Goal: Check status: Check status

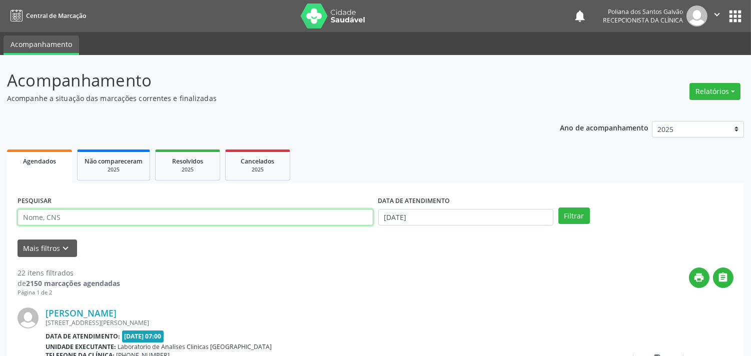
click at [118, 222] on input "text" at bounding box center [196, 217] width 356 height 17
click at [99, 219] on input "text" at bounding box center [196, 217] width 356 height 17
type input "MARINAL"
click at [558, 208] on button "Filtrar" at bounding box center [574, 216] width 32 height 17
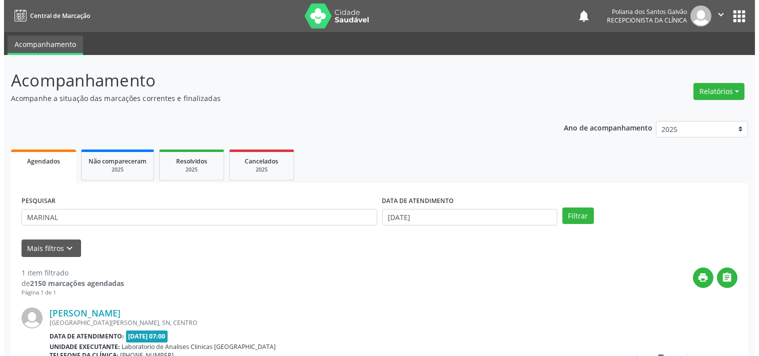
scroll to position [93, 0]
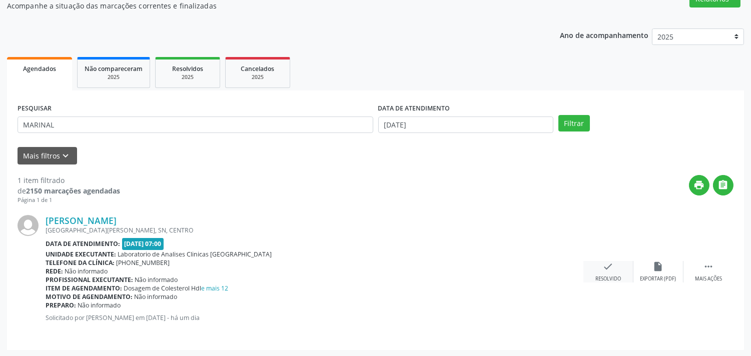
click at [596, 270] on div "check Resolvido" at bounding box center [608, 272] width 50 height 22
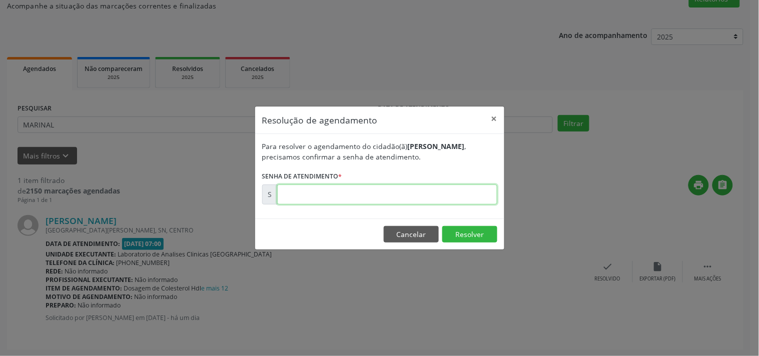
click at [413, 195] on input "text" at bounding box center [387, 195] width 220 height 20
type input "00178699"
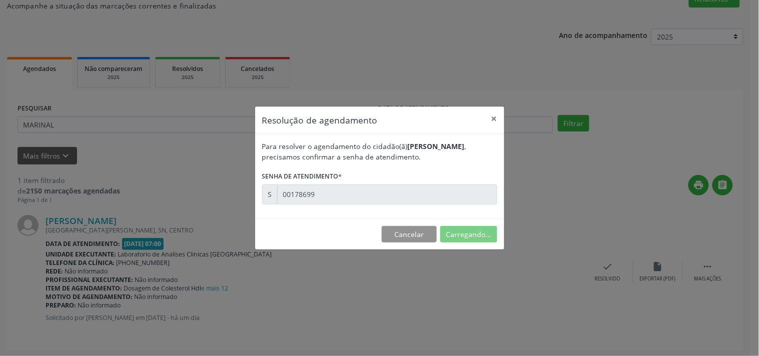
scroll to position [0, 0]
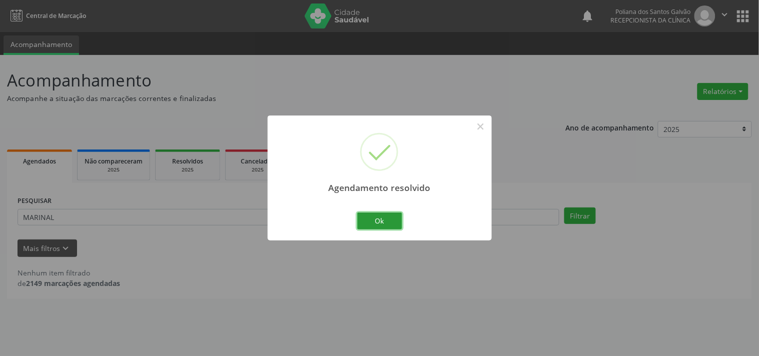
click at [395, 222] on button "Ok" at bounding box center [379, 221] width 45 height 17
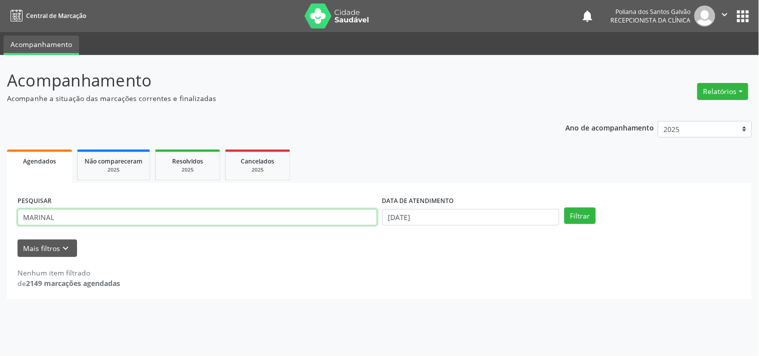
drag, startPoint x: 313, startPoint y: 220, endPoint x: 0, endPoint y: 109, distance: 332.3
click at [0, 124] on div "Acompanhamento Acompanhe a situação das marcações correntes e finalizadas Relat…" at bounding box center [379, 205] width 759 height 301
type input "VILMA"
click at [564, 208] on button "Filtrar" at bounding box center [580, 216] width 32 height 17
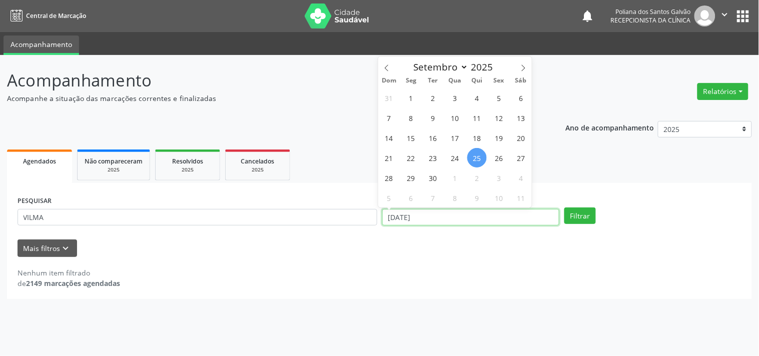
click at [453, 228] on div "DATA DE ATENDIMENTO [DATE]" at bounding box center [471, 213] width 182 height 39
click at [490, 159] on span "26" at bounding box center [499, 158] width 20 height 20
type input "[DATE]"
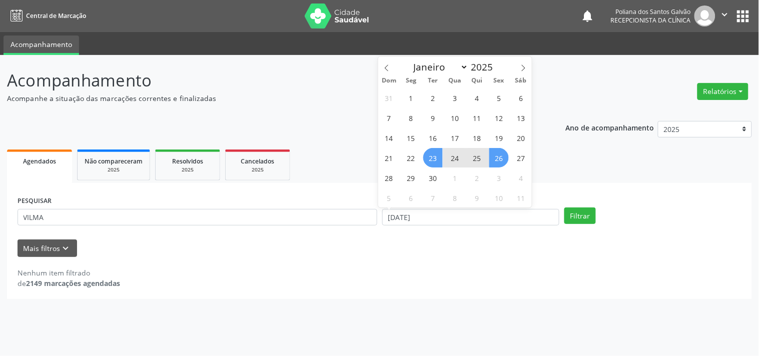
click at [436, 159] on span "23" at bounding box center [433, 158] width 20 height 20
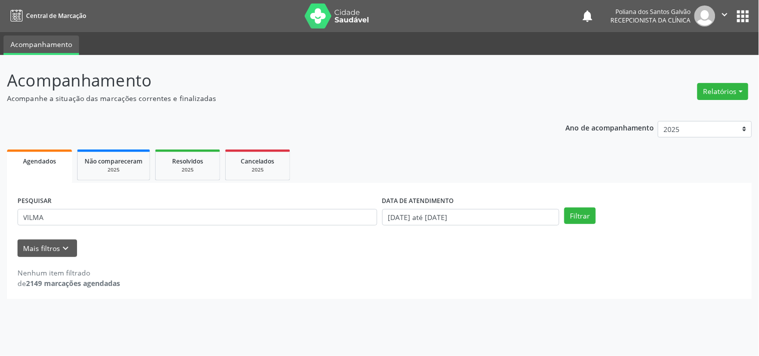
click at [601, 214] on div "Filtrar" at bounding box center [653, 216] width 182 height 17
click at [583, 216] on button "Filtrar" at bounding box center [580, 216] width 32 height 17
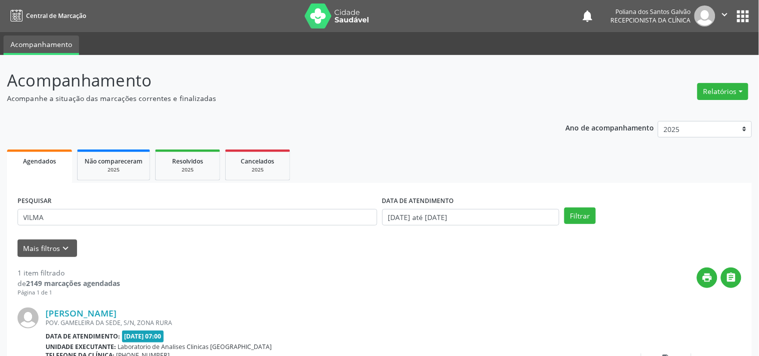
scroll to position [93, 0]
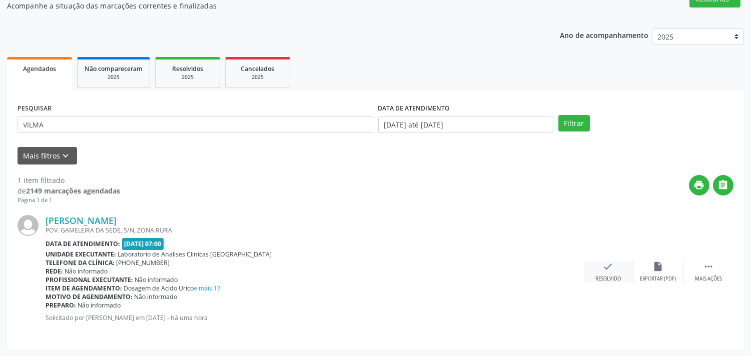
click at [613, 271] on icon "check" at bounding box center [608, 266] width 11 height 11
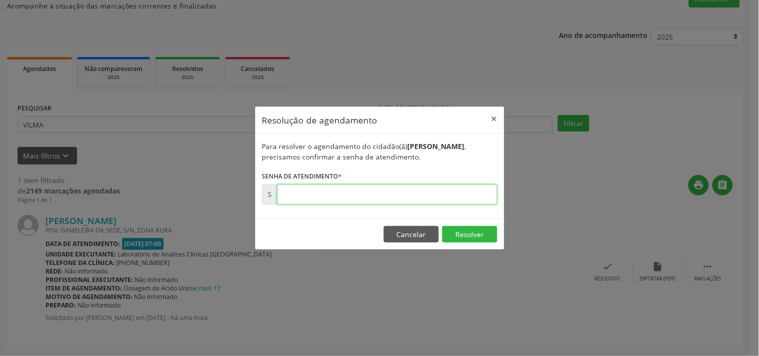
click at [474, 190] on input "text" at bounding box center [387, 195] width 220 height 20
type input "00178908"
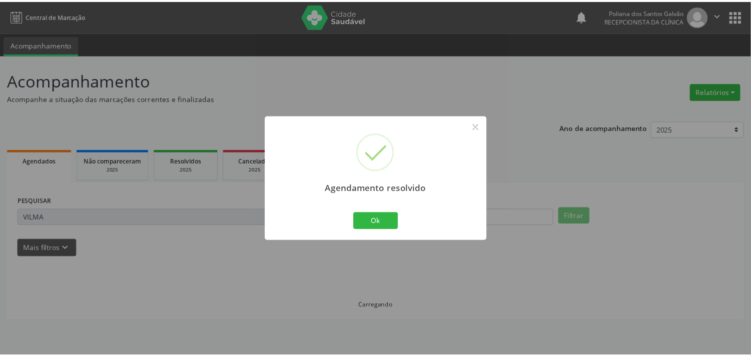
scroll to position [0, 0]
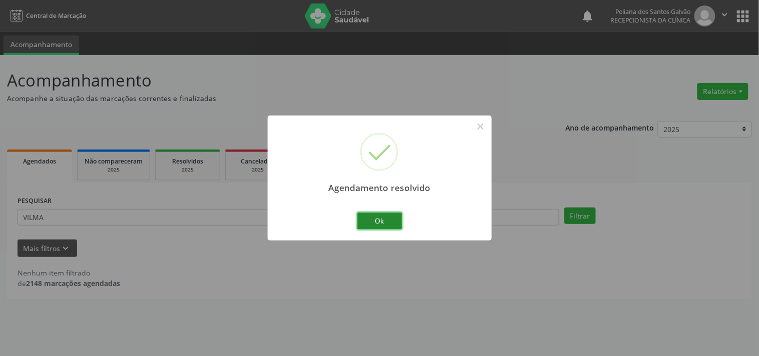
click at [367, 215] on button "Ok" at bounding box center [379, 221] width 45 height 17
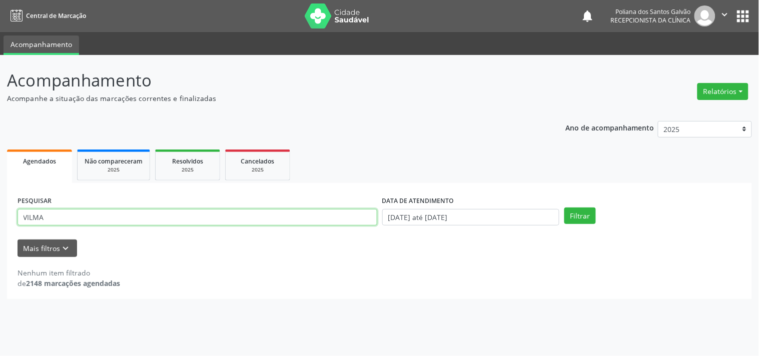
drag, startPoint x: 187, startPoint y: 213, endPoint x: 0, endPoint y: 46, distance: 251.2
click at [0, 76] on div "Acompanhamento Acompanhe a situação das marcações correntes e finalizadas Relat…" at bounding box center [379, 205] width 759 height 301
type input "DAMIA"
click at [564, 208] on button "Filtrar" at bounding box center [580, 216] width 32 height 17
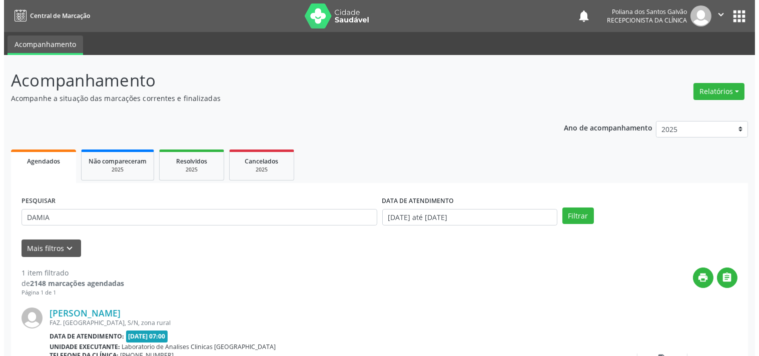
scroll to position [93, 0]
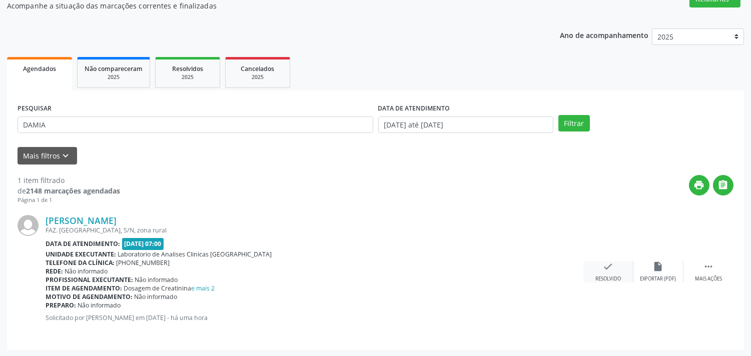
click at [605, 266] on icon "check" at bounding box center [608, 266] width 11 height 11
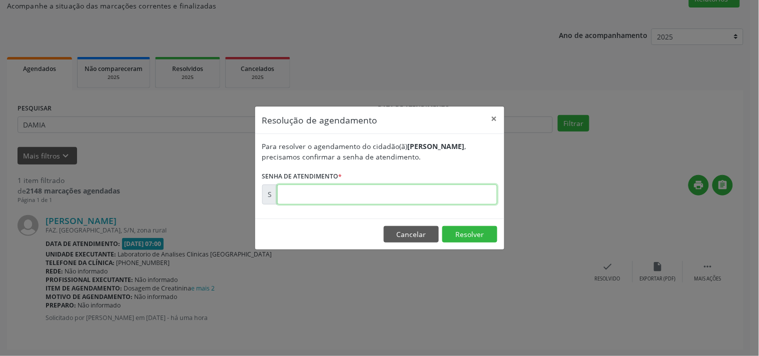
click at [479, 193] on input "text" at bounding box center [387, 195] width 220 height 20
type input "00178971"
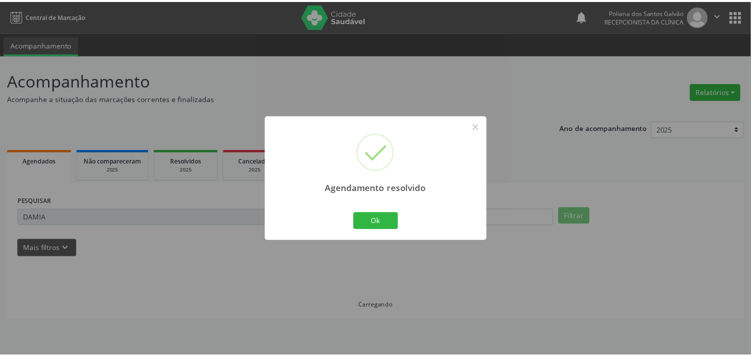
scroll to position [0, 0]
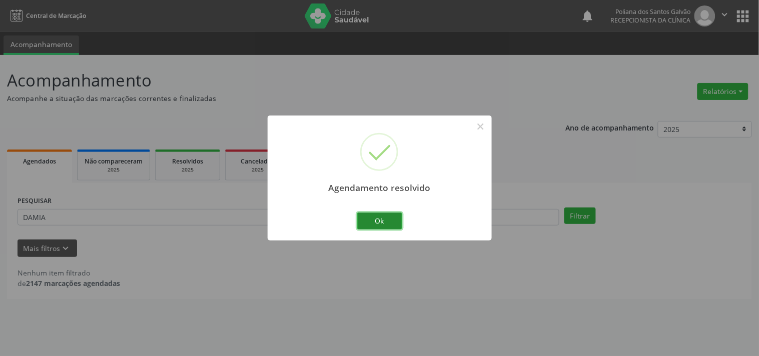
click at [370, 228] on button "Ok" at bounding box center [379, 221] width 45 height 17
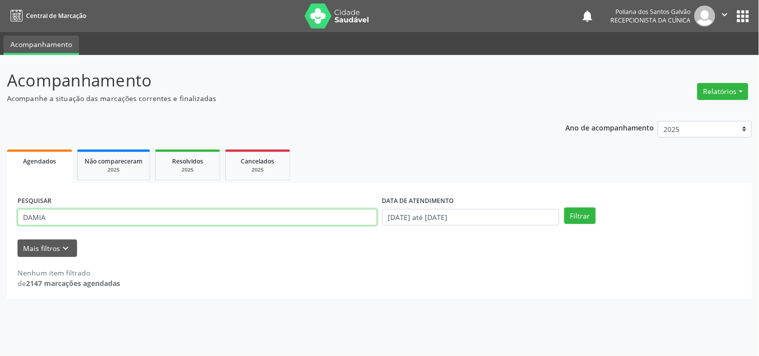
drag, startPoint x: 308, startPoint y: 212, endPoint x: 0, endPoint y: 134, distance: 317.4
click at [0, 153] on div "Acompanhamento Acompanhe a situação das marcações correntes e finalizadas Relat…" at bounding box center [379, 205] width 759 height 301
type input "[PERSON_NAME]"
click at [564, 208] on button "Filtrar" at bounding box center [580, 216] width 32 height 17
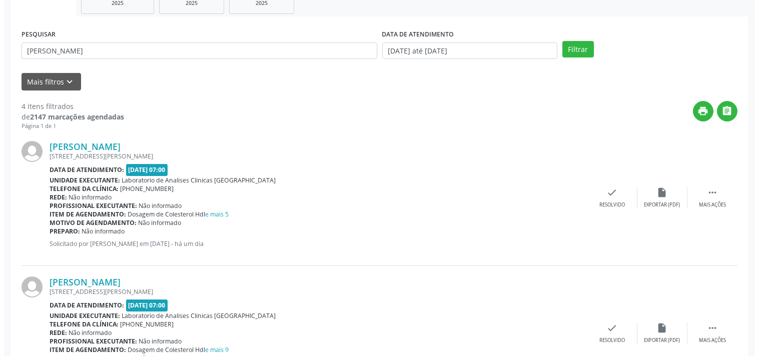
scroll to position [111, 0]
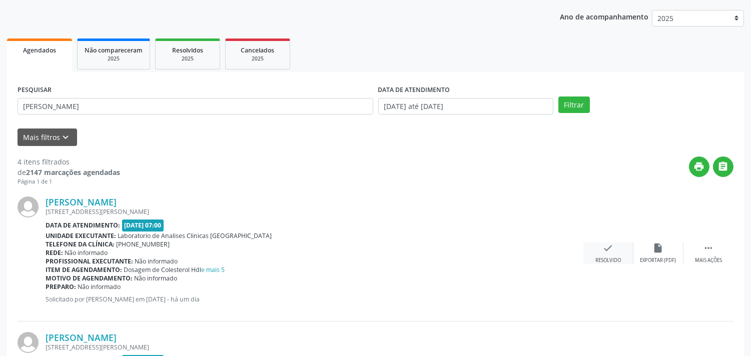
click at [608, 248] on icon "check" at bounding box center [608, 248] width 11 height 11
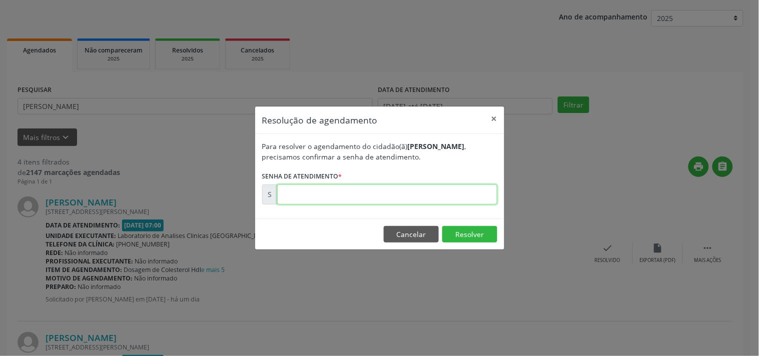
drag, startPoint x: 336, startPoint y: 194, endPoint x: 332, endPoint y: 199, distance: 6.4
click at [336, 194] on input "text" at bounding box center [387, 195] width 220 height 20
type input "00178684"
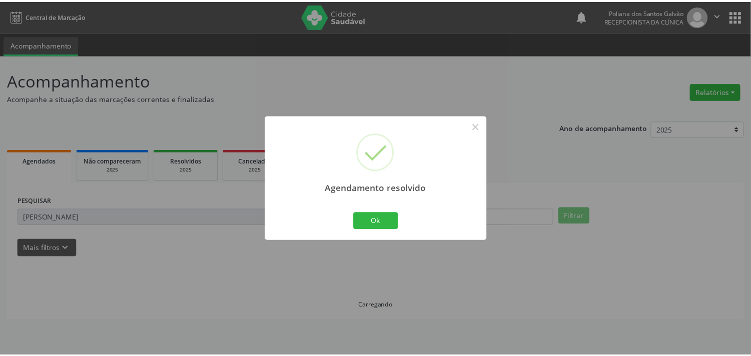
scroll to position [0, 0]
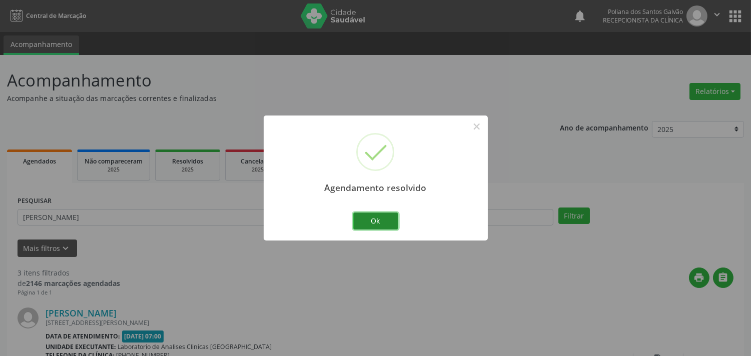
click at [391, 229] on button "Ok" at bounding box center [375, 221] width 45 height 17
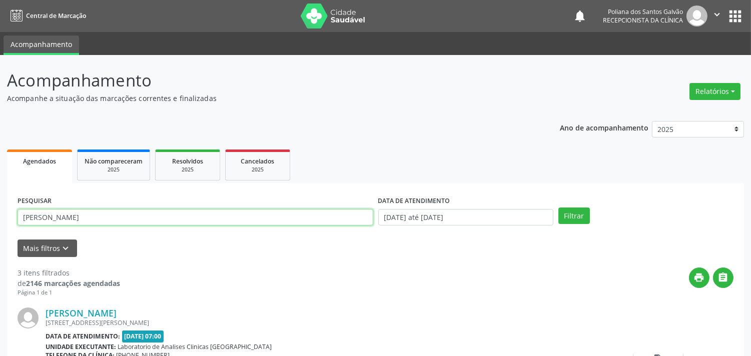
drag, startPoint x: 286, startPoint y: 217, endPoint x: 48, endPoint y: 232, distance: 238.6
click at [48, 232] on div "PESQUISAR [PERSON_NAME]" at bounding box center [195, 213] width 361 height 39
type input "[PERSON_NAME]"
click at [558, 208] on button "Filtrar" at bounding box center [574, 216] width 32 height 17
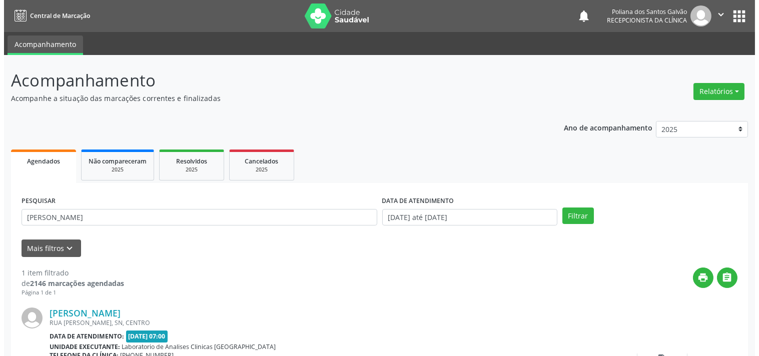
scroll to position [93, 0]
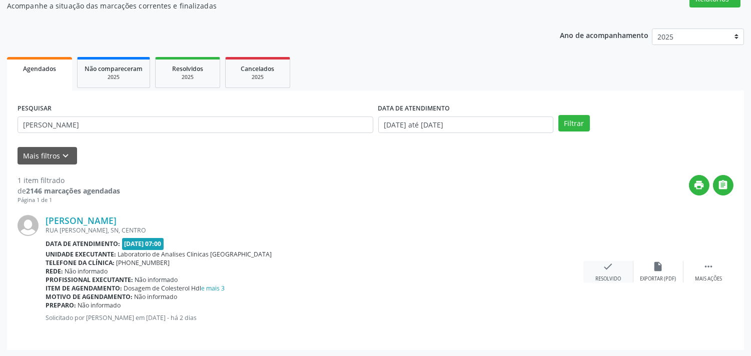
click at [600, 271] on div "check Resolvido" at bounding box center [608, 272] width 50 height 22
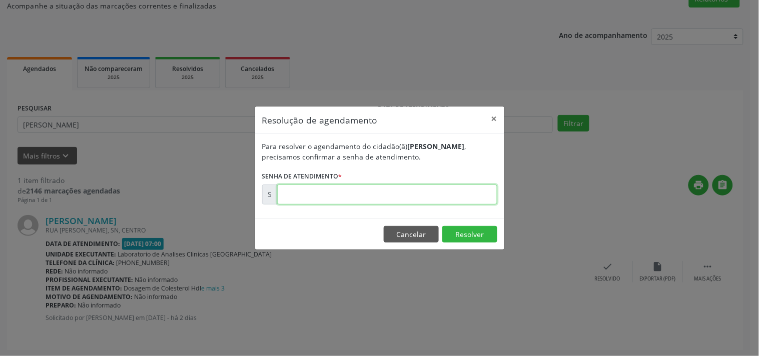
click at [414, 191] on input "text" at bounding box center [387, 195] width 220 height 20
type input "00178379"
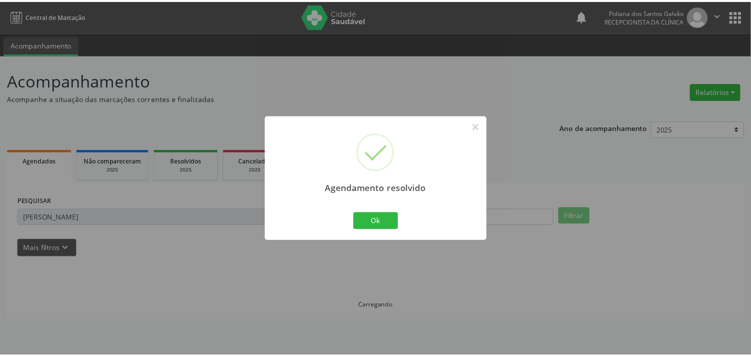
scroll to position [0, 0]
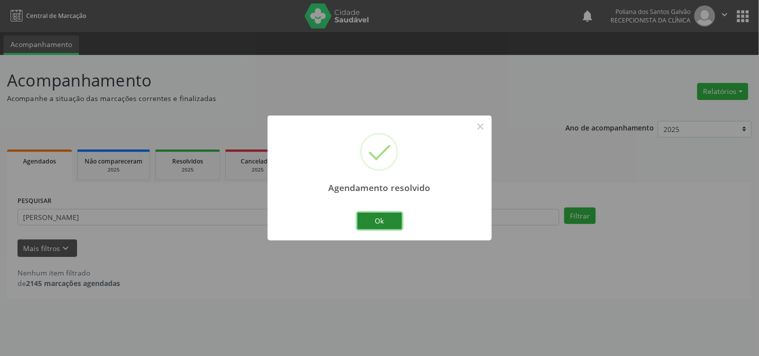
click at [380, 215] on button "Ok" at bounding box center [379, 221] width 45 height 17
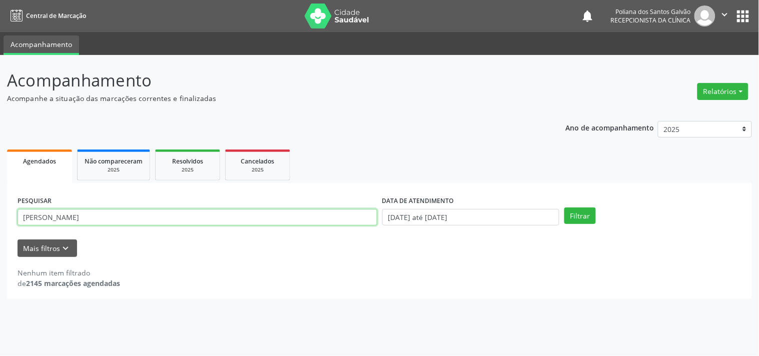
drag, startPoint x: 0, startPoint y: 208, endPoint x: 0, endPoint y: 196, distance: 12.0
click at [0, 196] on div "Acompanhamento Acompanhe a situação das marcações correntes e finalizadas Relat…" at bounding box center [379, 205] width 759 height 301
type input "NAILD"
click at [564, 208] on button "Filtrar" at bounding box center [580, 216] width 32 height 17
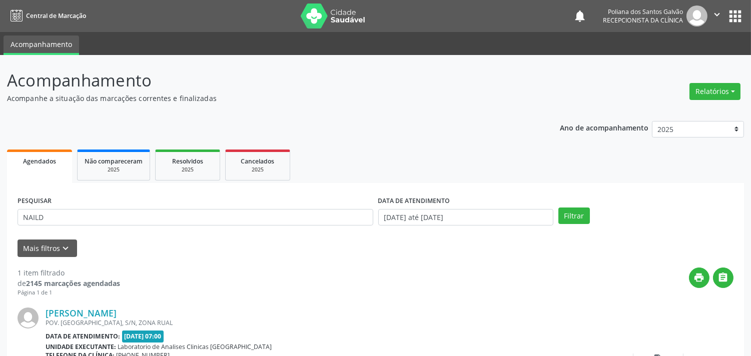
scroll to position [93, 0]
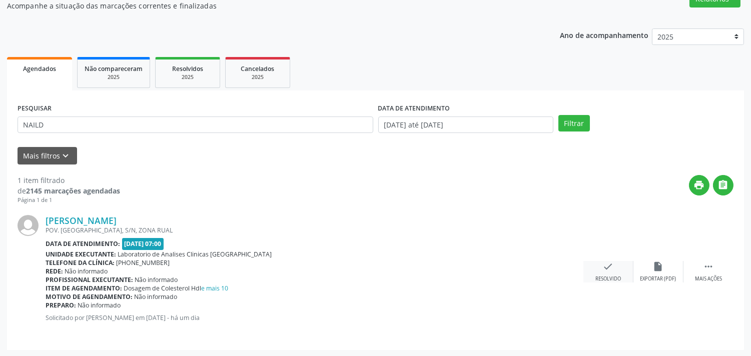
click at [609, 271] on icon "check" at bounding box center [608, 266] width 11 height 11
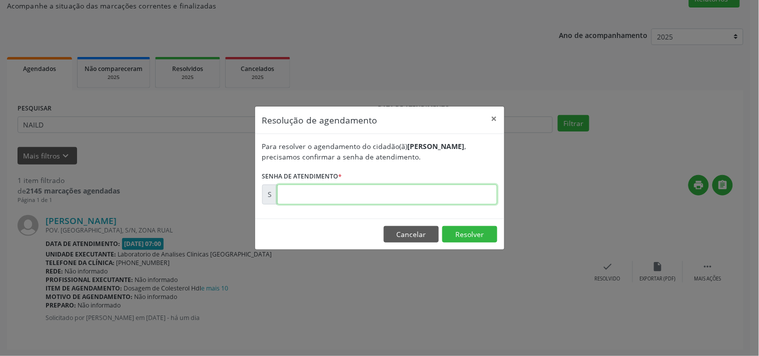
click at [461, 185] on input "text" at bounding box center [387, 195] width 220 height 20
type input "00000017"
click at [411, 242] on button "Cancelar" at bounding box center [411, 234] width 55 height 17
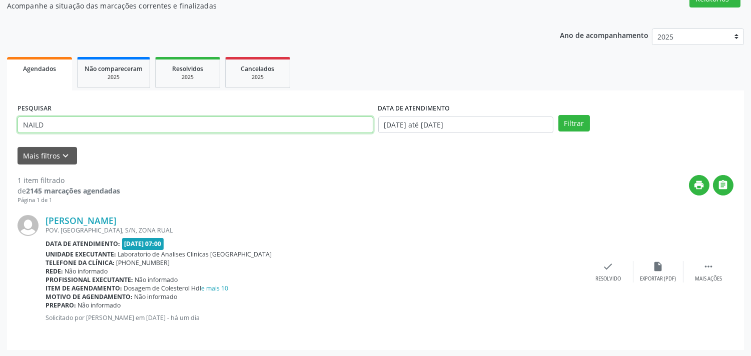
drag, startPoint x: 162, startPoint y: 128, endPoint x: 0, endPoint y: 56, distance: 177.6
click at [0, 63] on div "Acompanhamento Acompanhe a situação das marcações correntes e finalizadas Relat…" at bounding box center [375, 159] width 751 height 395
type input "AUZ"
click at [558, 115] on button "Filtrar" at bounding box center [574, 123] width 32 height 17
click at [600, 272] on div "check Resolvido" at bounding box center [608, 272] width 50 height 22
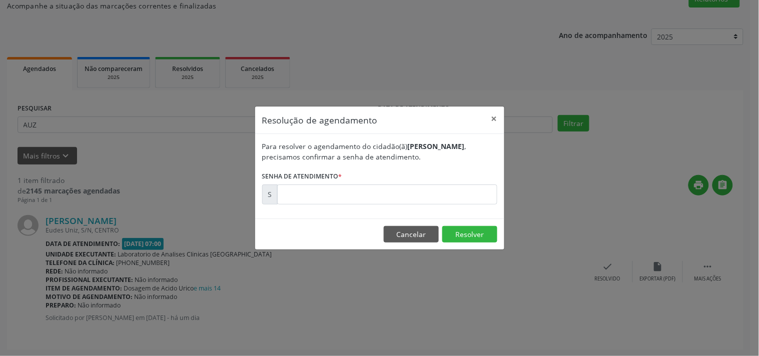
click at [446, 184] on form "Para resolver o agendamento do cidadão(ã) [PERSON_NAME] , precisamos confirmar …" at bounding box center [379, 173] width 235 height 64
click at [446, 192] on input "text" at bounding box center [387, 195] width 220 height 20
type input "00178695"
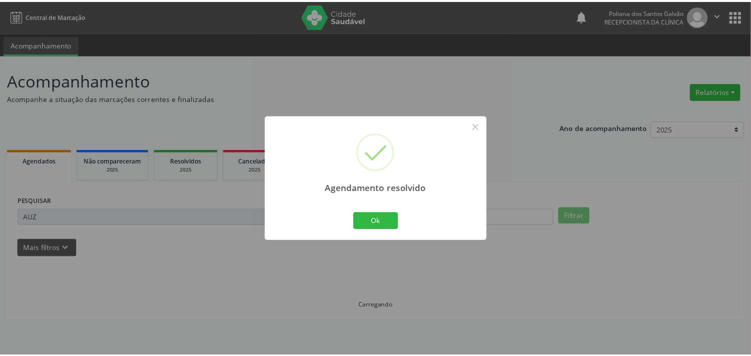
scroll to position [0, 0]
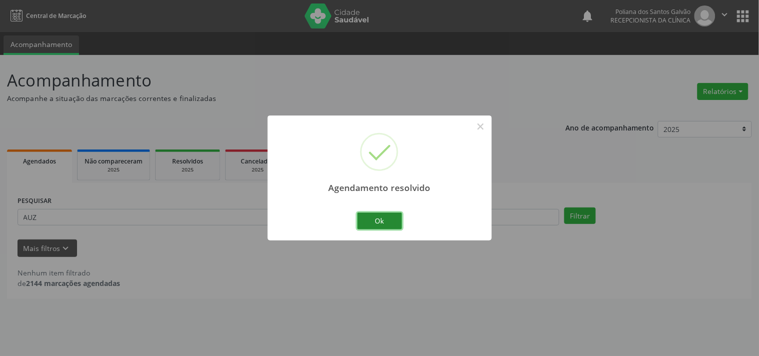
click at [362, 223] on button "Ok" at bounding box center [379, 221] width 45 height 17
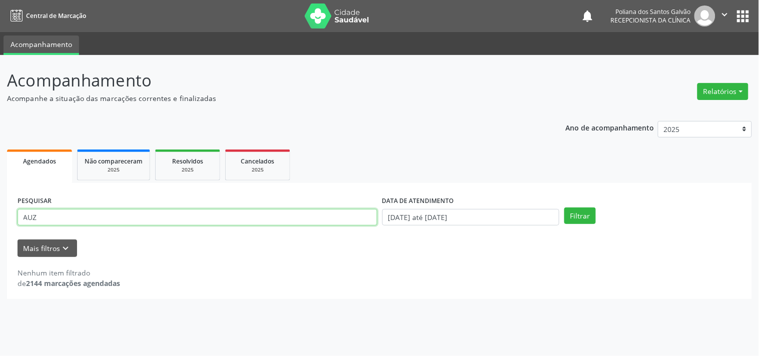
drag, startPoint x: 286, startPoint y: 218, endPoint x: 0, endPoint y: 51, distance: 331.3
click at [0, 63] on div "Acompanhamento Acompanhe a situação das marcações correntes e finalizadas Relat…" at bounding box center [379, 205] width 759 height 301
click at [564, 208] on button "Filtrar" at bounding box center [580, 216] width 32 height 17
drag, startPoint x: 29, startPoint y: 219, endPoint x: 0, endPoint y: 203, distance: 32.7
click at [0, 209] on div "Acompanhamento Acompanhe a situação das marcações correntes e finalizadas Relat…" at bounding box center [379, 205] width 759 height 301
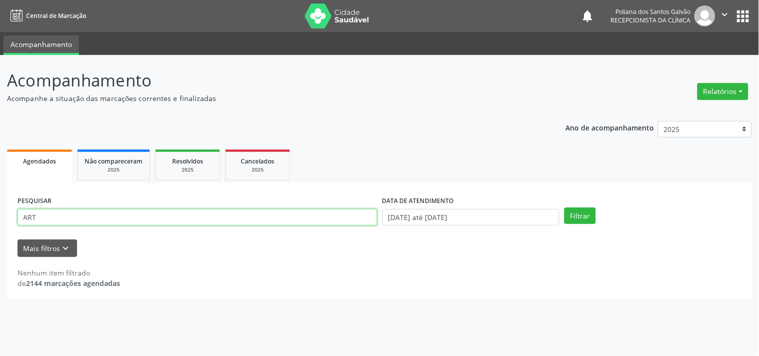
type input "ART"
click at [564, 208] on button "Filtrar" at bounding box center [580, 216] width 32 height 17
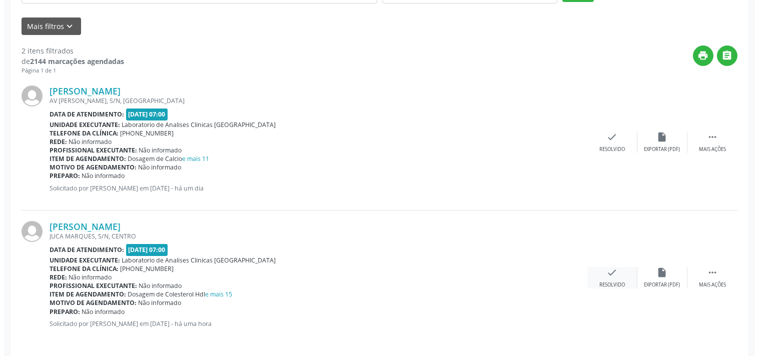
scroll to position [228, 0]
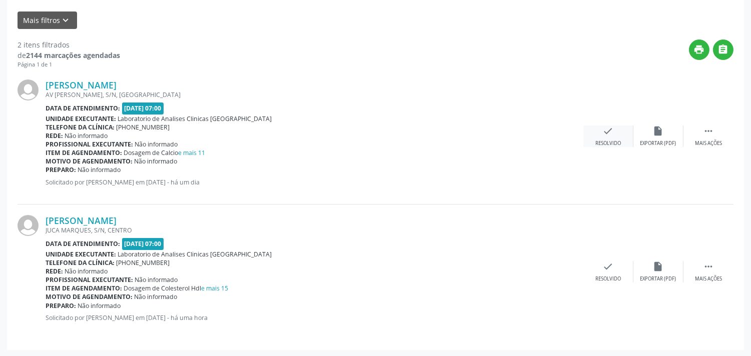
click at [614, 128] on div "check Resolvido" at bounding box center [608, 137] width 50 height 22
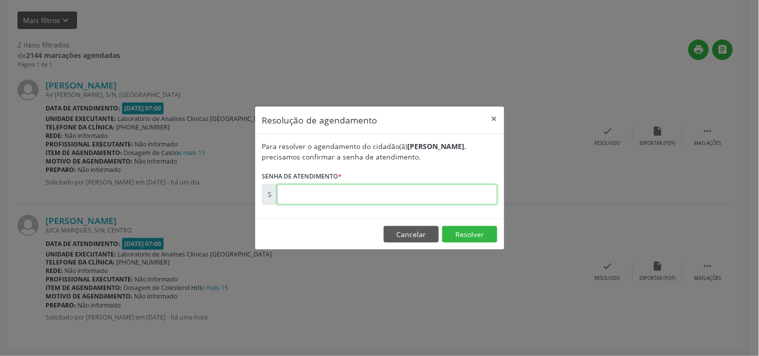
click at [463, 186] on input "text" at bounding box center [387, 195] width 220 height 20
type input "00178706"
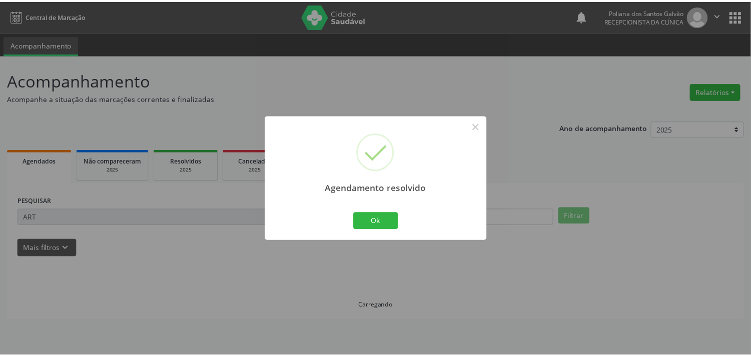
scroll to position [0, 0]
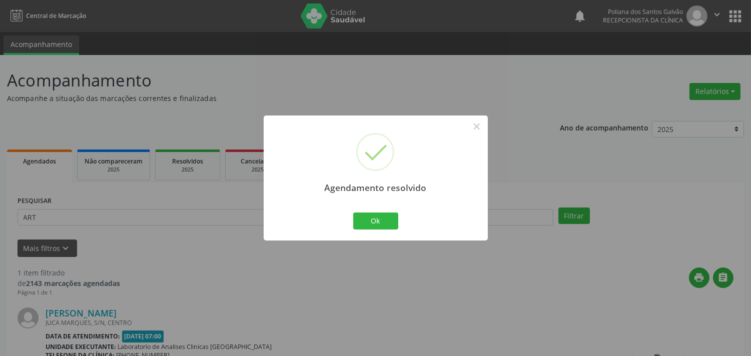
click at [385, 236] on div "Agendamento resolvido × Ok Cancel" at bounding box center [376, 178] width 224 height 125
click at [374, 218] on button "Ok" at bounding box center [375, 221] width 45 height 17
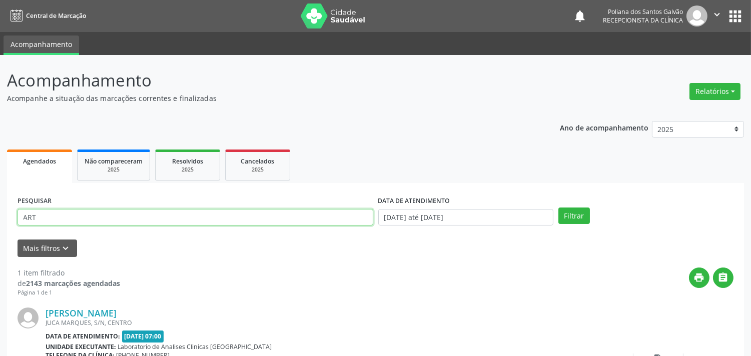
drag, startPoint x: 293, startPoint y: 215, endPoint x: 0, endPoint y: 79, distance: 323.4
click at [0, 98] on div "Acompanhamento Acompanhe a situação das marcações correntes e finalizadas Relat…" at bounding box center [375, 252] width 751 height 395
type input "ALBER"
click at [558, 208] on button "Filtrar" at bounding box center [574, 216] width 32 height 17
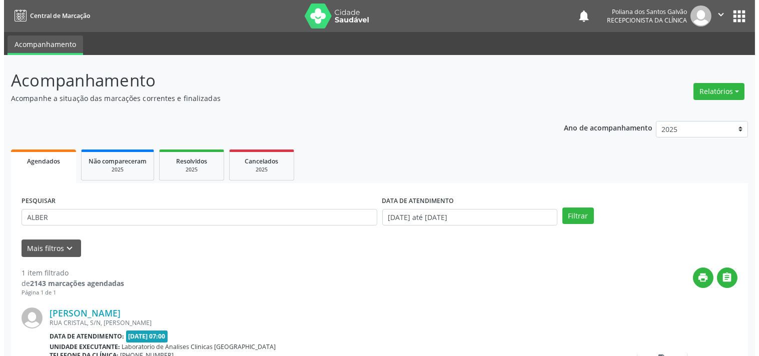
scroll to position [93, 0]
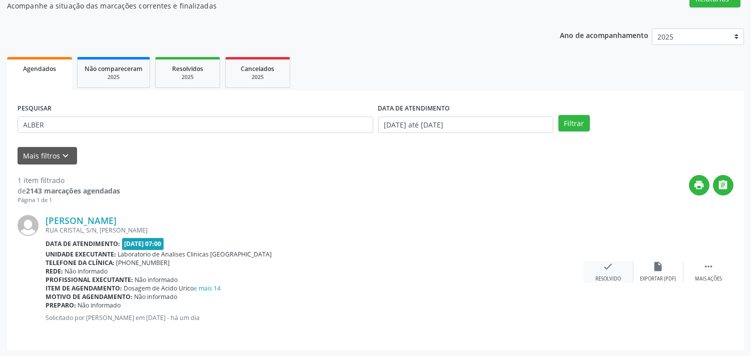
click at [613, 277] on div "Resolvido" at bounding box center [608, 279] width 26 height 7
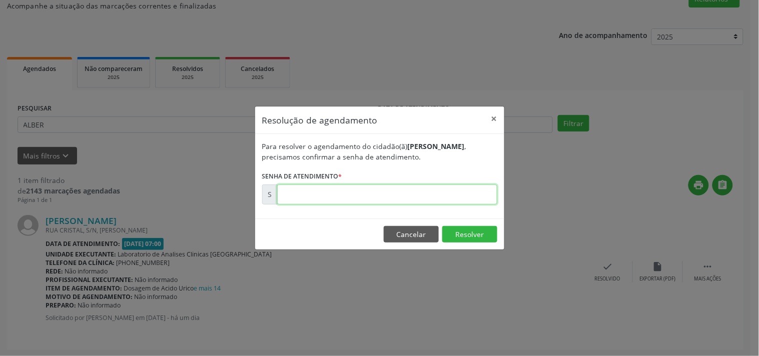
click at [423, 185] on input "text" at bounding box center [387, 195] width 220 height 20
type input "00178723"
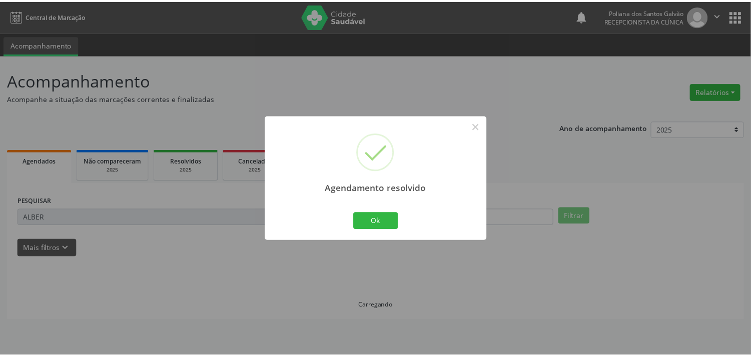
scroll to position [0, 0]
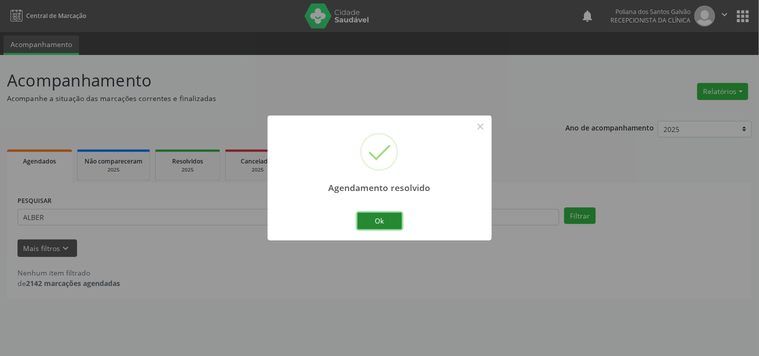
click at [374, 224] on button "Ok" at bounding box center [379, 221] width 45 height 17
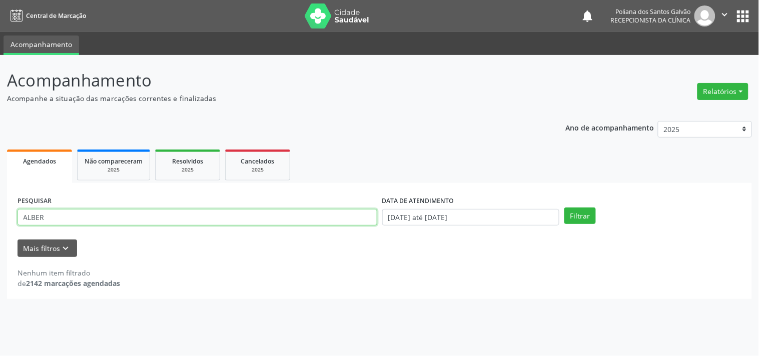
drag, startPoint x: 319, startPoint y: 217, endPoint x: 0, endPoint y: 77, distance: 348.3
click at [0, 103] on div "Acompanhamento Acompanhe a situação das marcações correntes e finalizadas Relat…" at bounding box center [379, 205] width 759 height 301
type input "[PERSON_NAME]"
click at [564, 208] on button "Filtrar" at bounding box center [580, 216] width 32 height 17
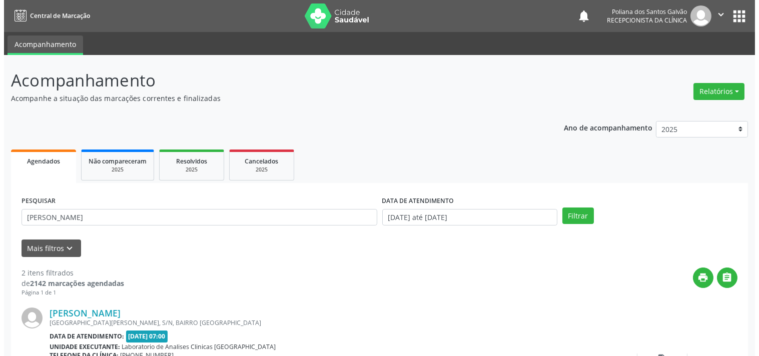
scroll to position [228, 0]
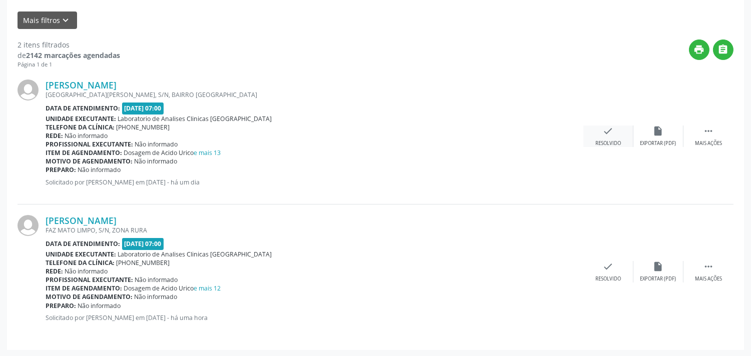
click at [618, 135] on div "check Resolvido" at bounding box center [608, 137] width 50 height 22
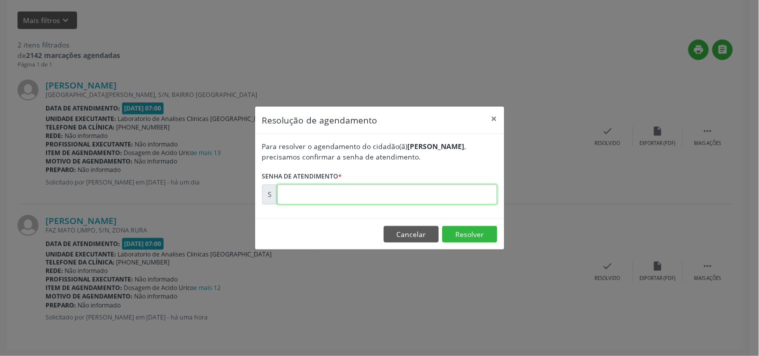
click at [354, 194] on input "text" at bounding box center [387, 195] width 220 height 20
type input "00178707"
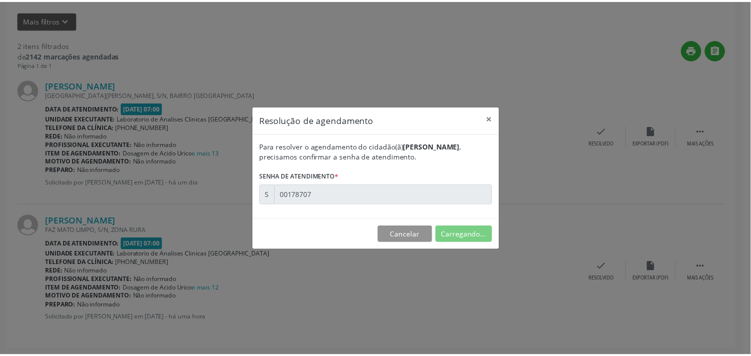
scroll to position [0, 0]
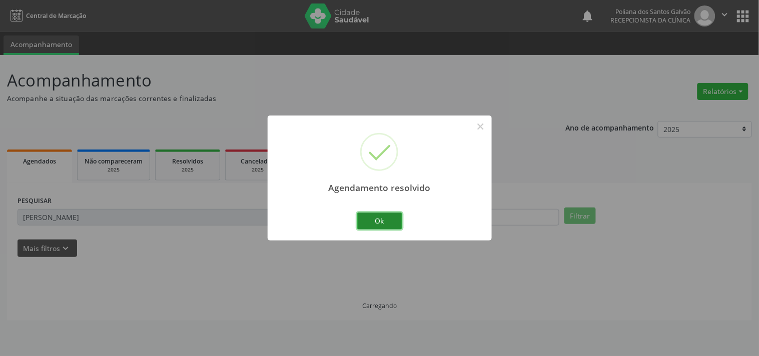
click at [388, 217] on button "Ok" at bounding box center [379, 221] width 45 height 17
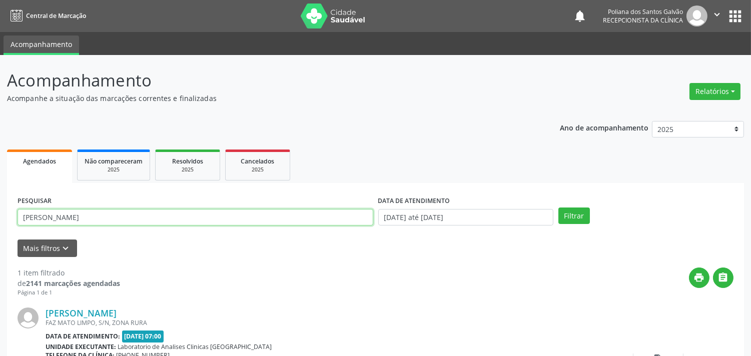
drag, startPoint x: 310, startPoint y: 221, endPoint x: 0, endPoint y: 92, distance: 335.7
click at [0, 102] on div "Acompanhamento Acompanhe a situação das marcações correntes e finalizadas Relat…" at bounding box center [375, 252] width 751 height 395
type input "[PERSON_NAME]"
click at [558, 208] on button "Filtrar" at bounding box center [574, 216] width 32 height 17
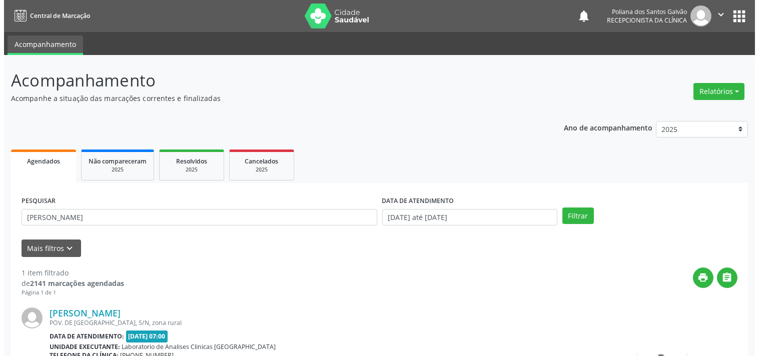
scroll to position [93, 0]
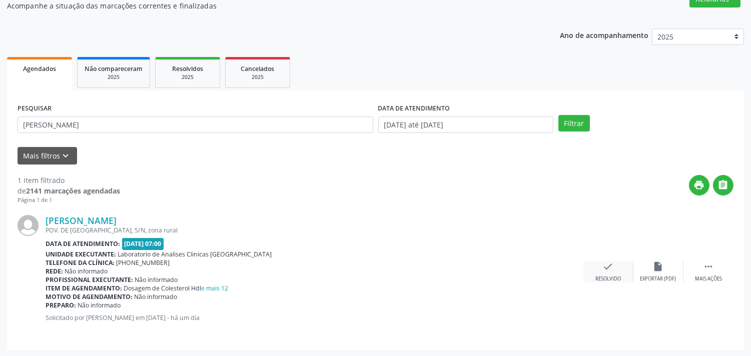
click at [603, 268] on icon "check" at bounding box center [608, 266] width 11 height 11
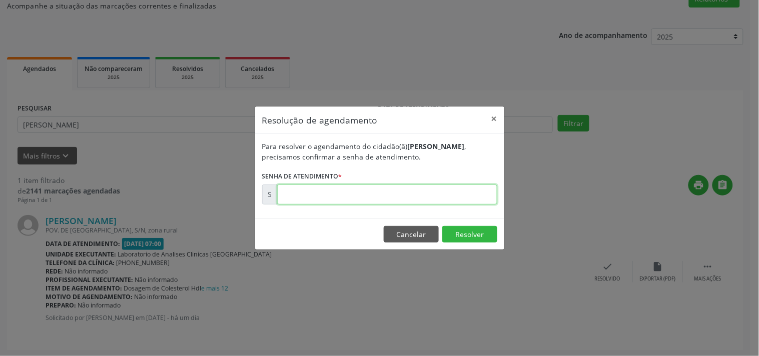
click at [465, 197] on input "text" at bounding box center [387, 195] width 220 height 20
type input "00178701"
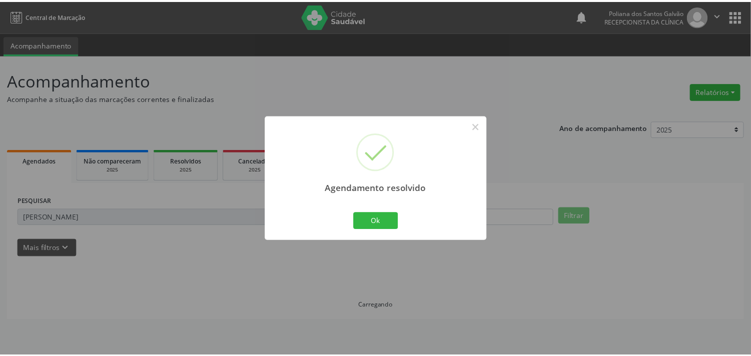
scroll to position [0, 0]
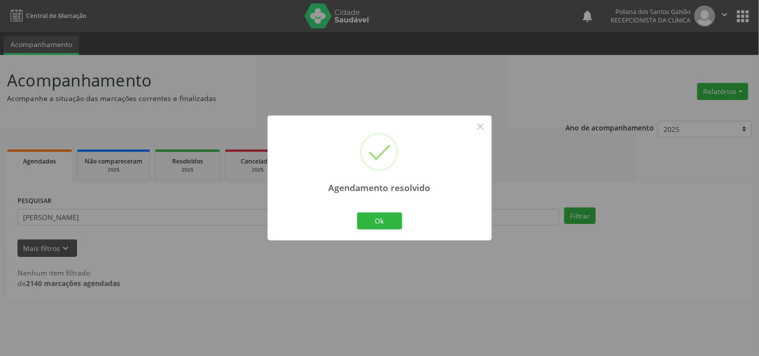
click at [378, 232] on div "Agendamento resolvido × Ok Cancel" at bounding box center [380, 178] width 224 height 125
click at [377, 211] on div "Ok Cancel" at bounding box center [380, 221] width 50 height 21
drag, startPoint x: 366, startPoint y: 219, endPoint x: 309, endPoint y: 209, distance: 57.9
click at [365, 219] on button "Ok" at bounding box center [379, 221] width 45 height 17
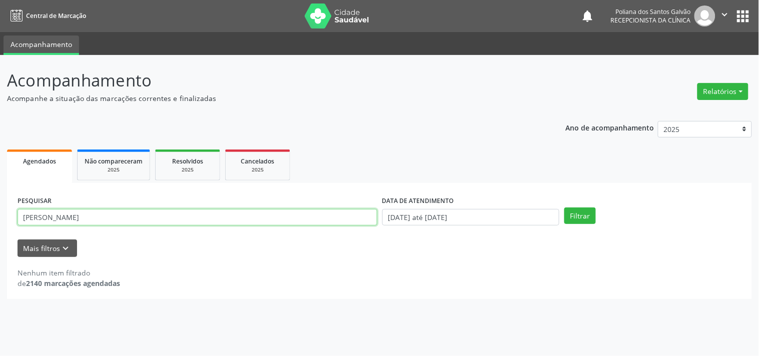
drag, startPoint x: 61, startPoint y: 175, endPoint x: 0, endPoint y: 206, distance: 68.5
click at [0, 178] on div "Acompanhamento Acompanhe a situação das marcações correntes e finalizadas Relat…" at bounding box center [379, 205] width 759 height 301
type input "LUCI"
click at [564, 208] on button "Filtrar" at bounding box center [580, 216] width 32 height 17
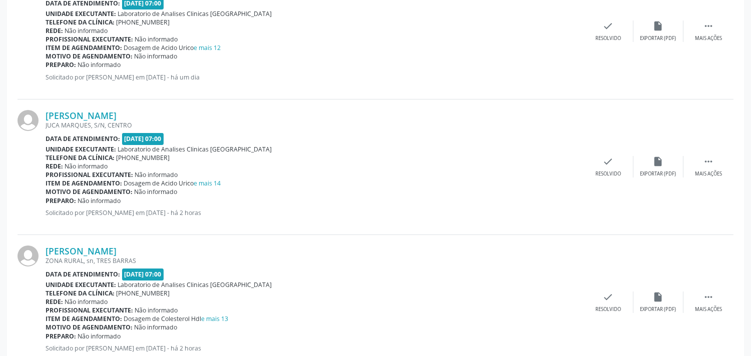
scroll to position [222, 0]
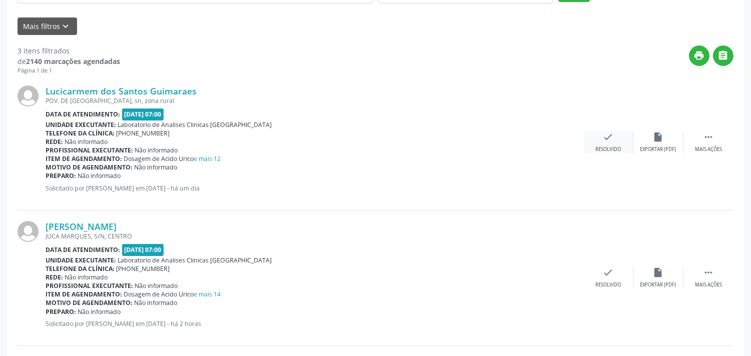
click at [602, 138] on div "check Resolvido" at bounding box center [608, 143] width 50 height 22
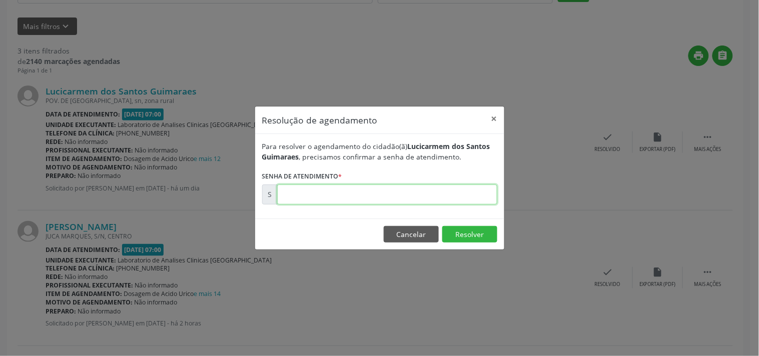
click at [466, 190] on input "text" at bounding box center [387, 195] width 220 height 20
type input "00000001"
click at [402, 233] on button "Cancelar" at bounding box center [411, 234] width 55 height 17
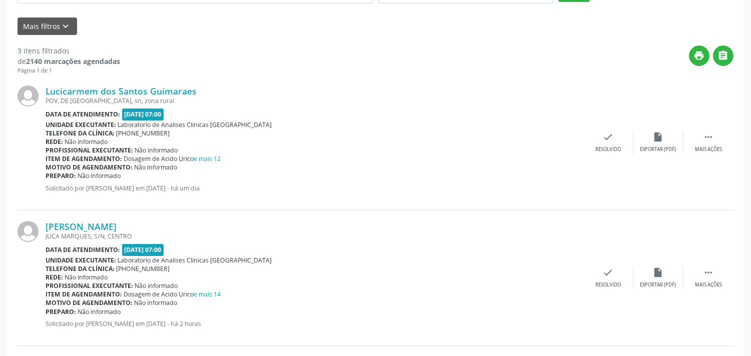
scroll to position [0, 0]
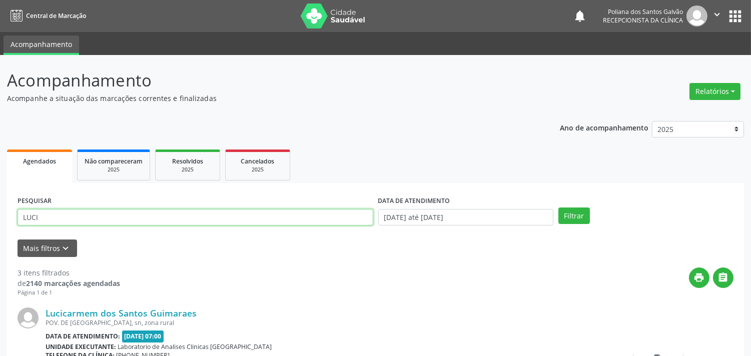
drag, startPoint x: 142, startPoint y: 212, endPoint x: 0, endPoint y: 95, distance: 183.7
type input "RAVI"
click at [558, 208] on button "Filtrar" at bounding box center [574, 216] width 32 height 17
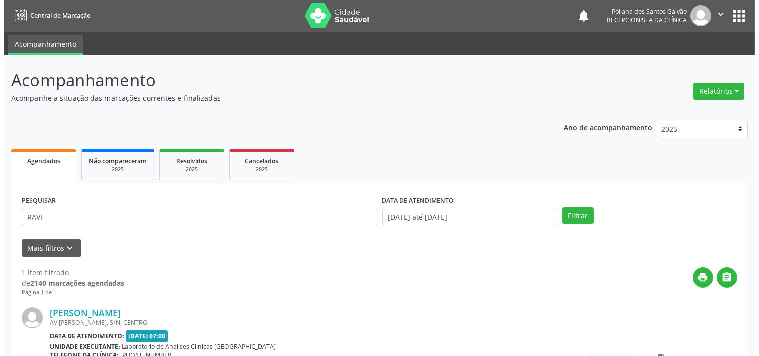
scroll to position [93, 0]
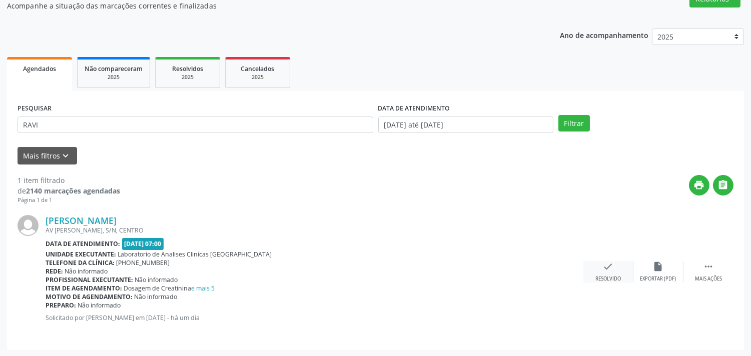
click at [605, 271] on icon "check" at bounding box center [608, 266] width 11 height 11
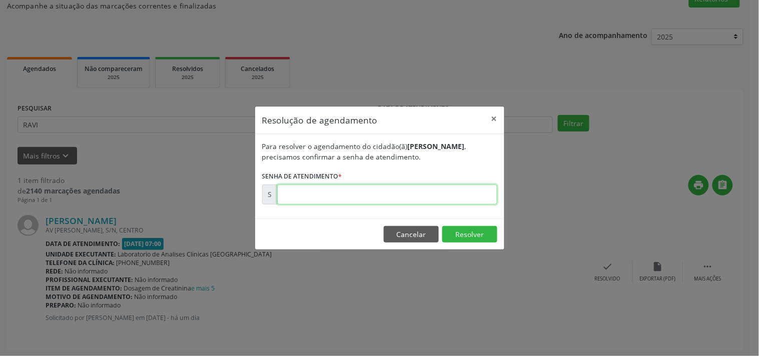
click at [468, 196] on input "text" at bounding box center [387, 195] width 220 height 20
type input "00178714"
click at [466, 232] on button "Resolver" at bounding box center [469, 234] width 55 height 17
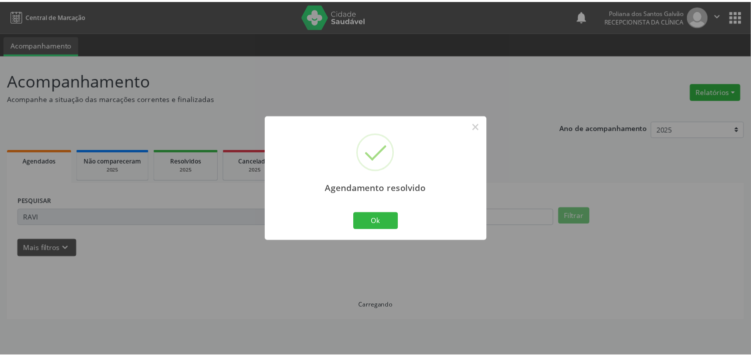
scroll to position [0, 0]
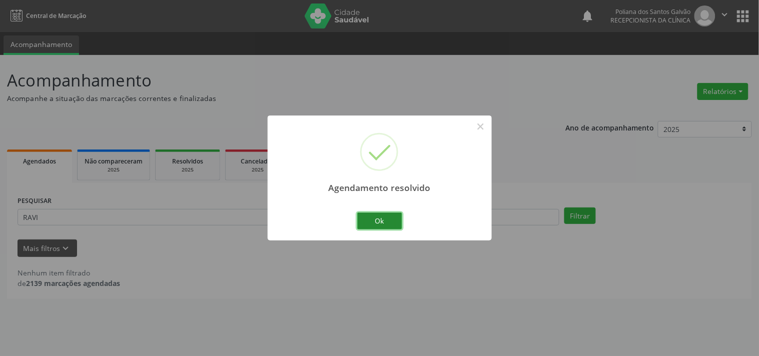
click at [366, 219] on button "Ok" at bounding box center [379, 221] width 45 height 17
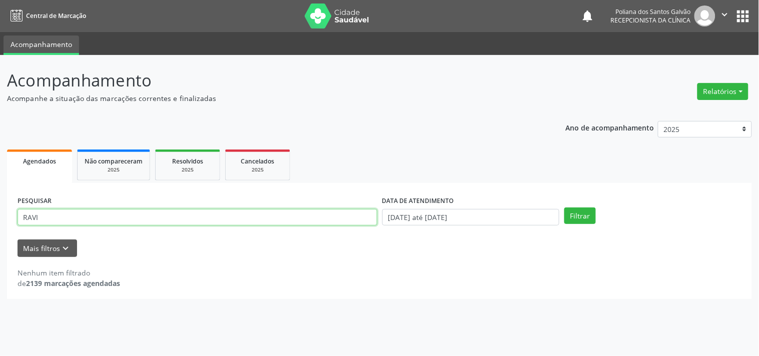
drag, startPoint x: 338, startPoint y: 223, endPoint x: 0, endPoint y: 118, distance: 353.5
click at [0, 125] on div "Acompanhamento Acompanhe a situação das marcações correntes e finalizadas Relat…" at bounding box center [379, 205] width 759 height 301
type input "[PERSON_NAME]"
click at [564, 208] on button "Filtrar" at bounding box center [580, 216] width 32 height 17
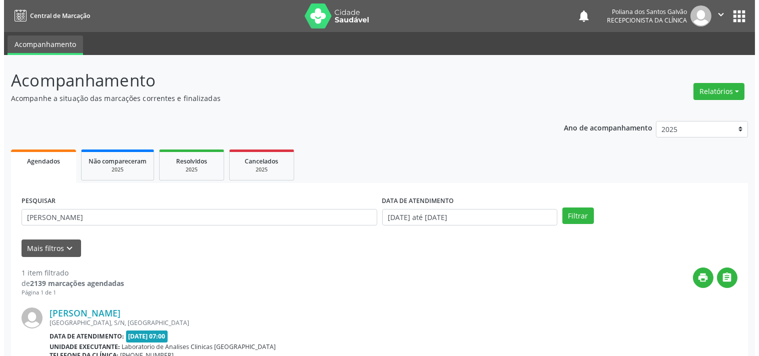
scroll to position [102, 0]
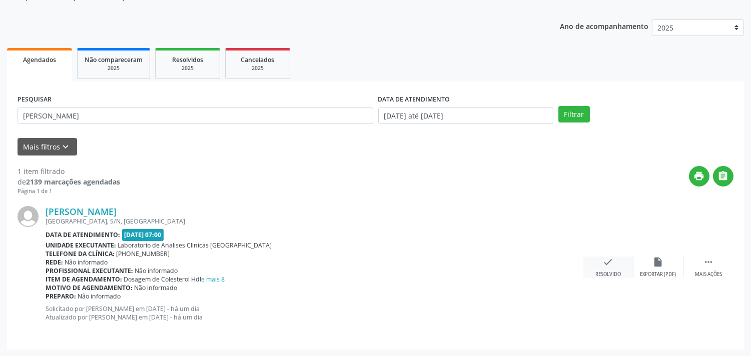
click at [603, 272] on div "Resolvido" at bounding box center [608, 274] width 26 height 7
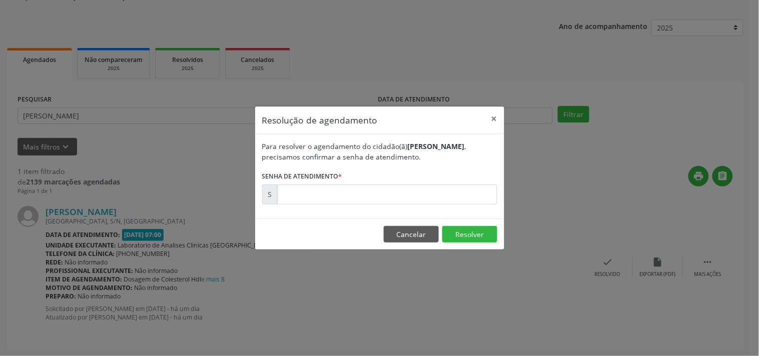
drag, startPoint x: 462, startPoint y: 206, endPoint x: 461, endPoint y: 196, distance: 10.1
click at [462, 205] on div "Para resolver o agendamento do cidadão(ã) [PERSON_NAME] , precisamos confirmar …" at bounding box center [379, 176] width 249 height 85
click at [460, 196] on input "text" at bounding box center [387, 195] width 220 height 20
type input "00178685"
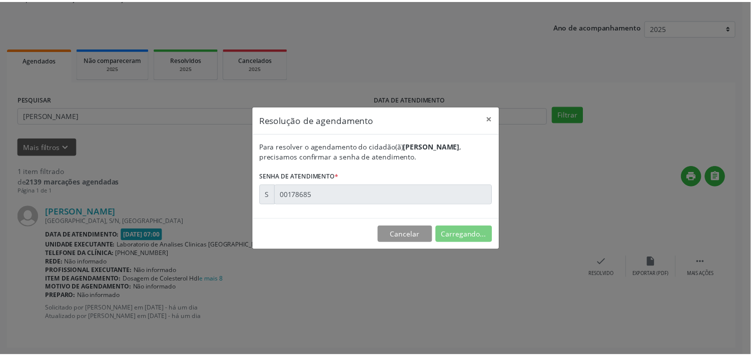
scroll to position [0, 0]
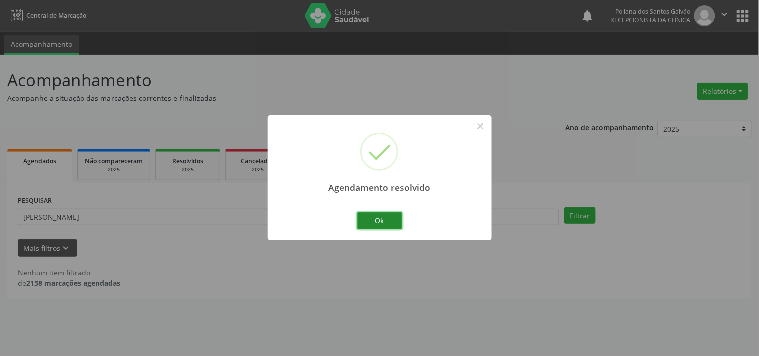
click at [374, 218] on button "Ok" at bounding box center [379, 221] width 45 height 17
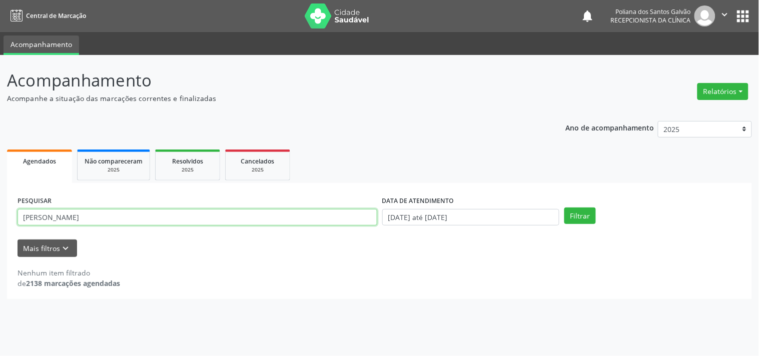
drag, startPoint x: 283, startPoint y: 220, endPoint x: 0, endPoint y: 114, distance: 302.3
click at [0, 119] on div "Acompanhamento Acompanhe a situação das marcações correntes e finalizadas Relat…" at bounding box center [379, 205] width 759 height 301
type input "[PERSON_NAME]"
click at [564, 208] on button "Filtrar" at bounding box center [580, 216] width 32 height 17
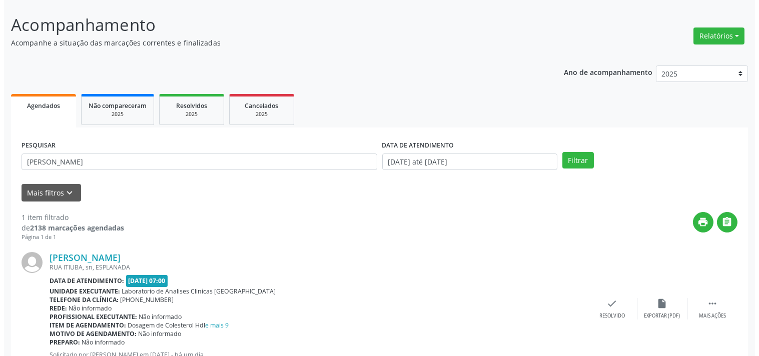
scroll to position [93, 0]
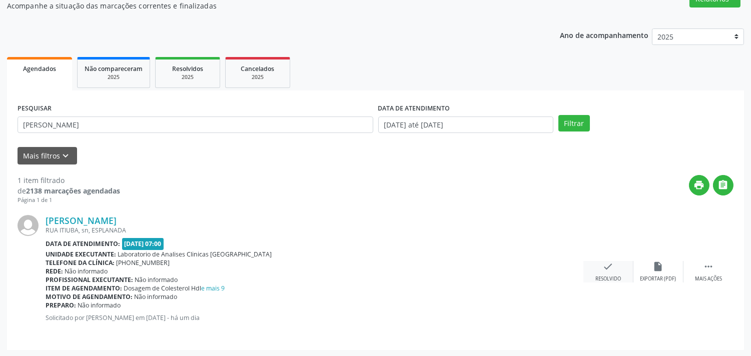
click at [612, 271] on icon "check" at bounding box center [608, 266] width 11 height 11
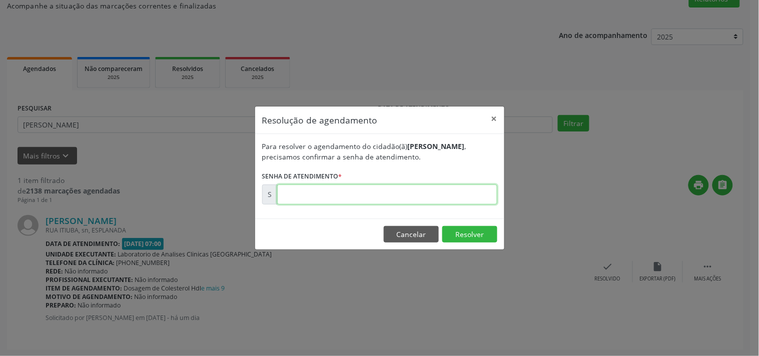
click at [441, 201] on input "text" at bounding box center [387, 195] width 220 height 20
type input "00178697"
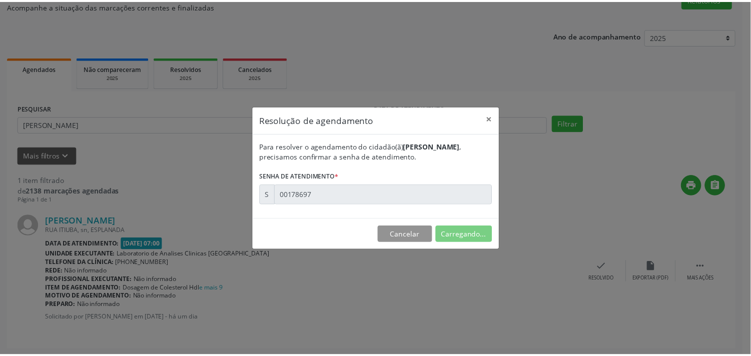
scroll to position [0, 0]
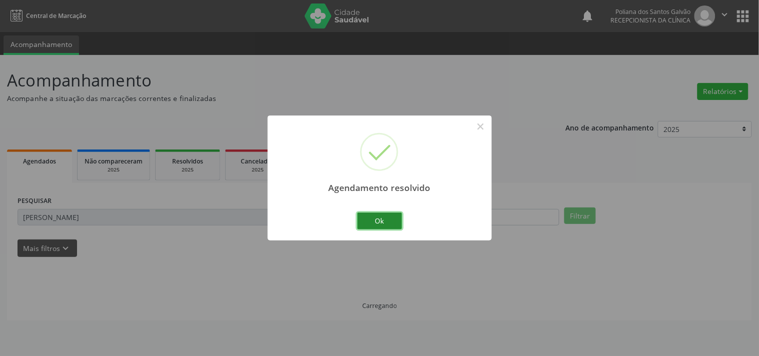
click at [395, 221] on button "Ok" at bounding box center [379, 221] width 45 height 17
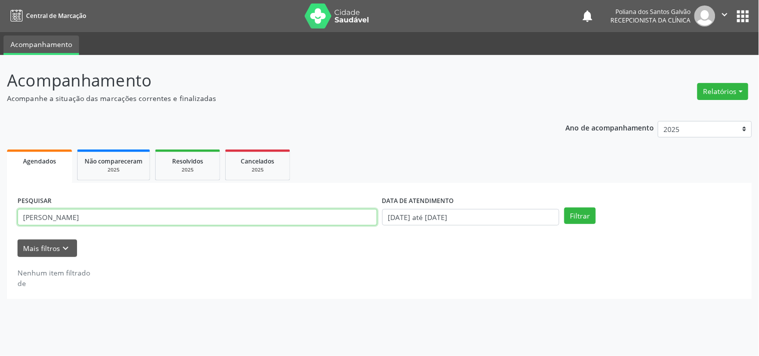
drag, startPoint x: 323, startPoint y: 221, endPoint x: 0, endPoint y: 76, distance: 354.4
click at [0, 96] on div "Acompanhamento Acompanhe a situação das marcações correntes e finalizadas Relat…" at bounding box center [379, 205] width 759 height 301
type input "[PERSON_NAME]"
click at [564, 208] on button "Filtrar" at bounding box center [580, 216] width 32 height 17
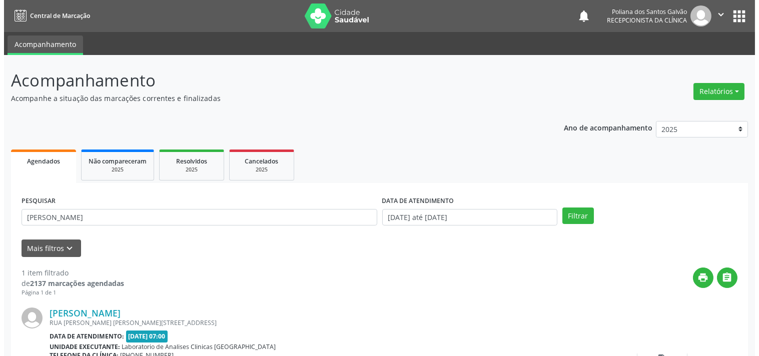
scroll to position [93, 0]
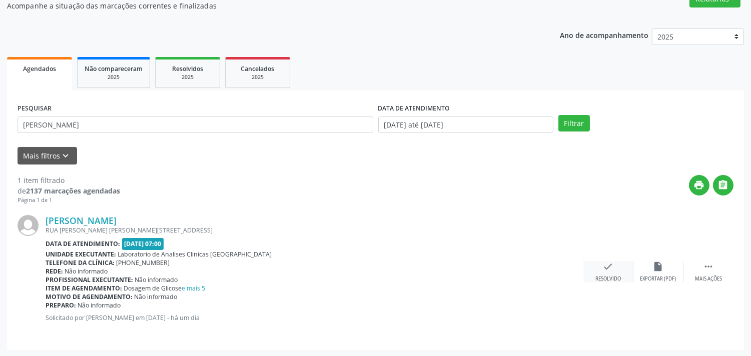
click at [603, 266] on icon "check" at bounding box center [608, 266] width 11 height 11
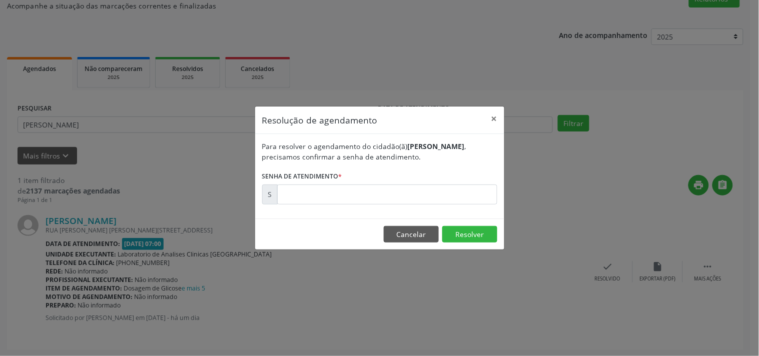
click at [447, 183] on form "Para resolver o agendamento do cidadão(ã) [PERSON_NAME] , precisamos confirmar …" at bounding box center [379, 173] width 235 height 64
click at [437, 194] on input "text" at bounding box center [387, 195] width 220 height 20
type input "00178776"
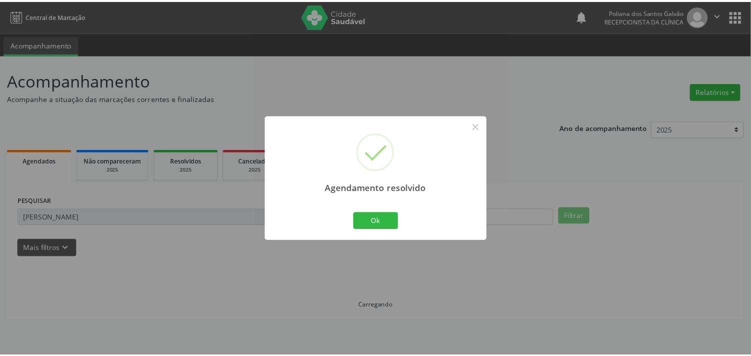
scroll to position [0, 0]
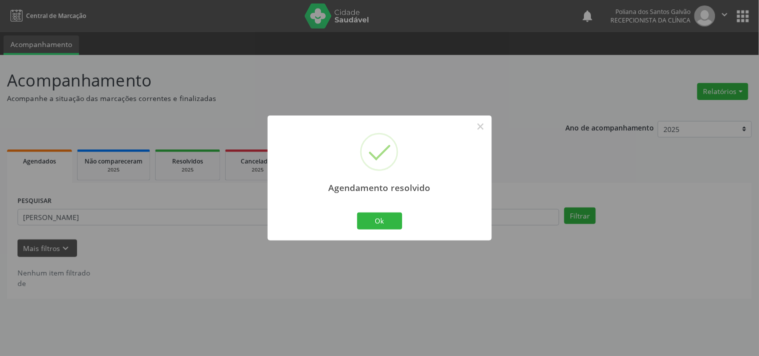
click at [406, 229] on div "Agendamento resolvido × Ok Cancel" at bounding box center [380, 178] width 224 height 125
click at [390, 226] on button "Ok" at bounding box center [379, 221] width 45 height 17
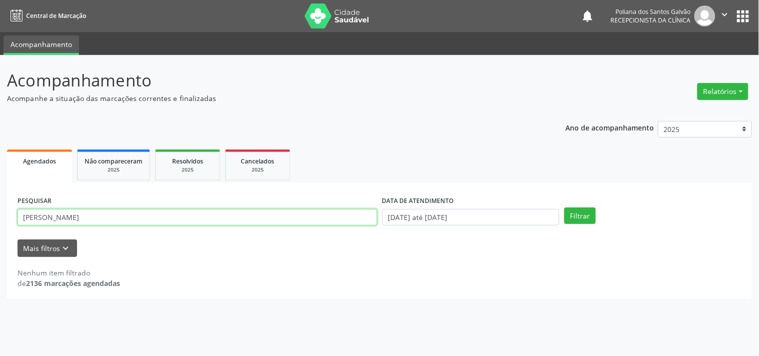
drag, startPoint x: 299, startPoint y: 221, endPoint x: 0, endPoint y: 176, distance: 301.9
click at [0, 182] on div "Acompanhamento Acompanhe a situação das marcações correntes e finalizadas Relat…" at bounding box center [379, 205] width 759 height 301
type input "ANA CLA"
click at [564, 208] on button "Filtrar" at bounding box center [580, 216] width 32 height 17
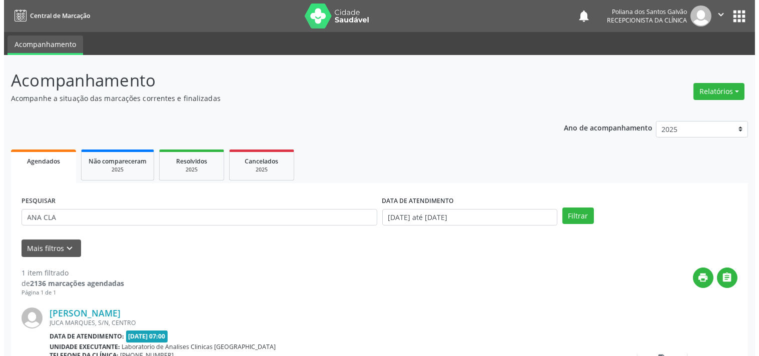
scroll to position [93, 0]
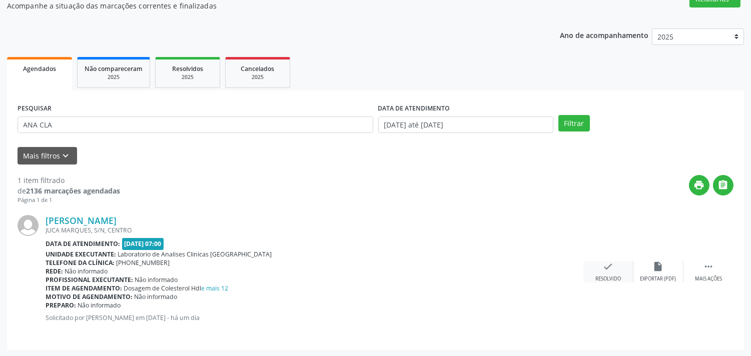
click at [598, 271] on div "check Resolvido" at bounding box center [608, 272] width 50 height 22
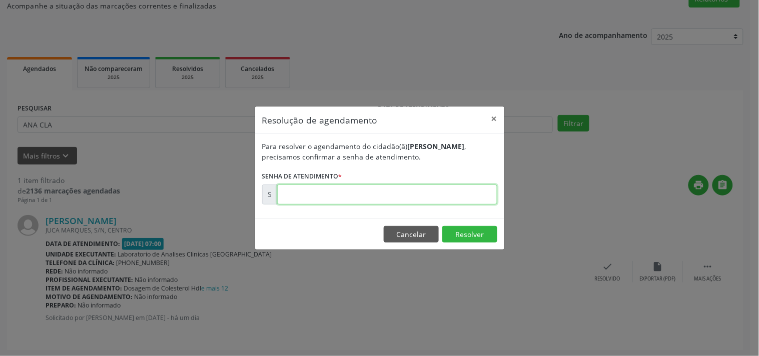
click at [476, 201] on input "text" at bounding box center [387, 195] width 220 height 20
type input "00178708"
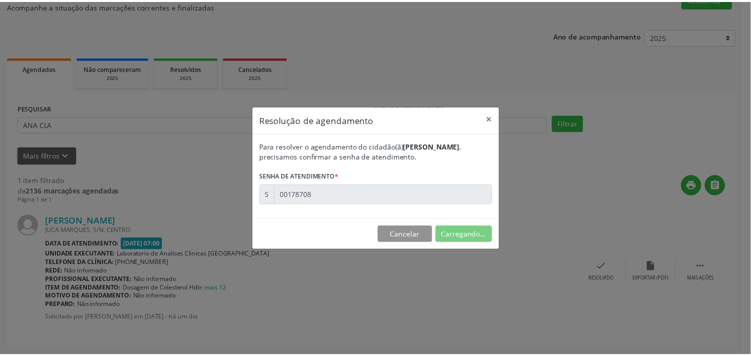
scroll to position [0, 0]
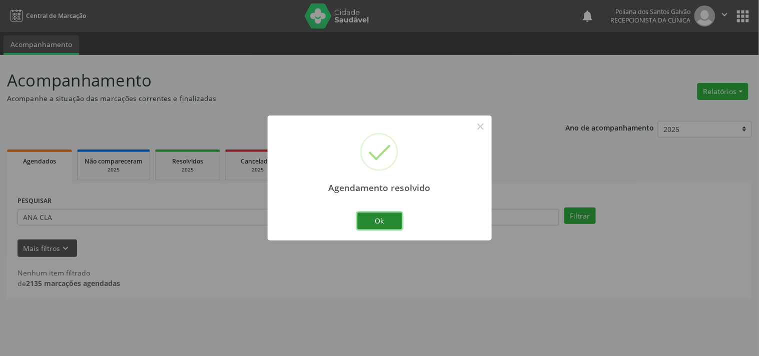
click at [370, 227] on button "Ok" at bounding box center [379, 221] width 45 height 17
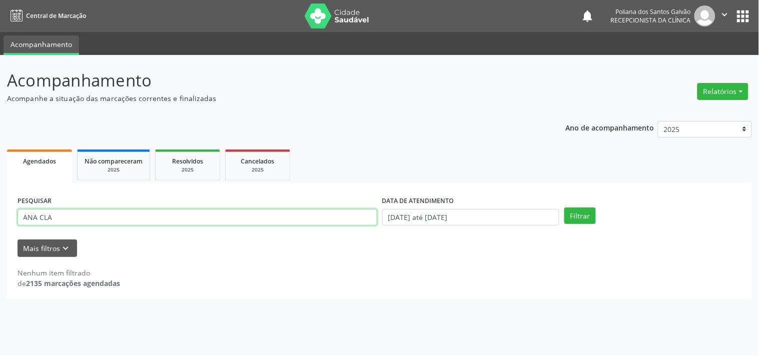
drag, startPoint x: 297, startPoint y: 221, endPoint x: 0, endPoint y: 119, distance: 313.5
click at [0, 127] on div "Acompanhamento Acompanhe a situação das marcações correntes e finalizadas Relat…" at bounding box center [379, 205] width 759 height 301
type input "DONIS"
click at [564, 208] on button "Filtrar" at bounding box center [580, 216] width 32 height 17
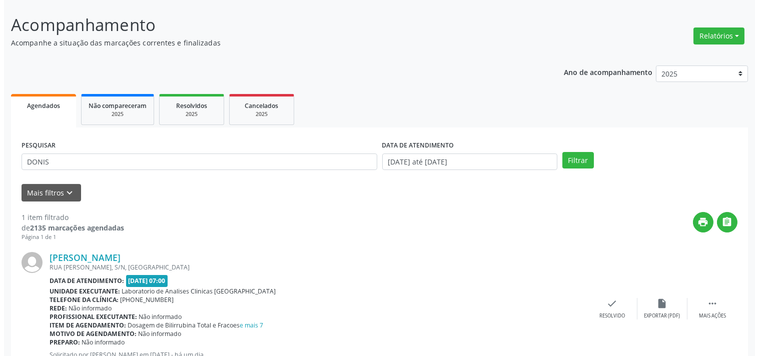
scroll to position [93, 0]
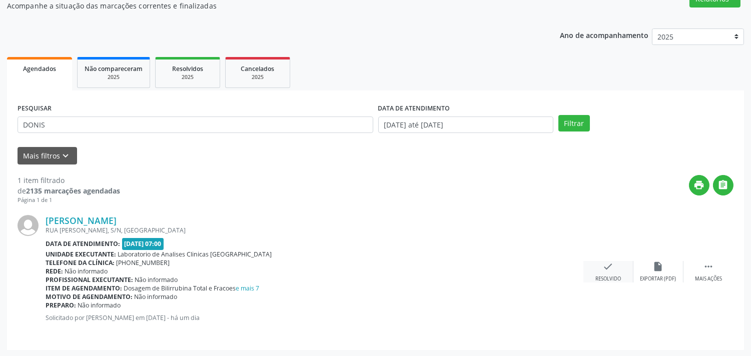
click at [611, 266] on icon "check" at bounding box center [608, 266] width 11 height 11
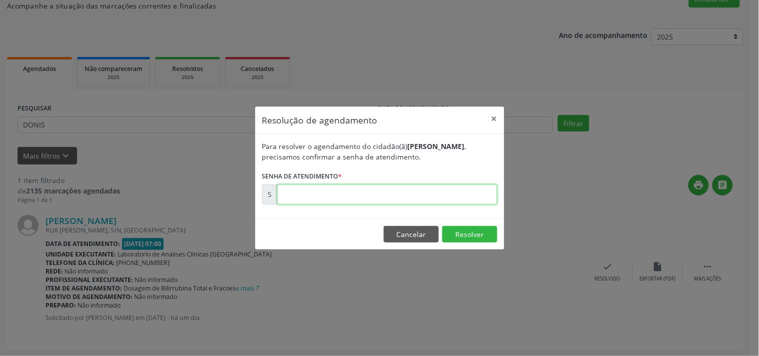
click at [465, 192] on input "text" at bounding box center [387, 195] width 220 height 20
type input "00178711"
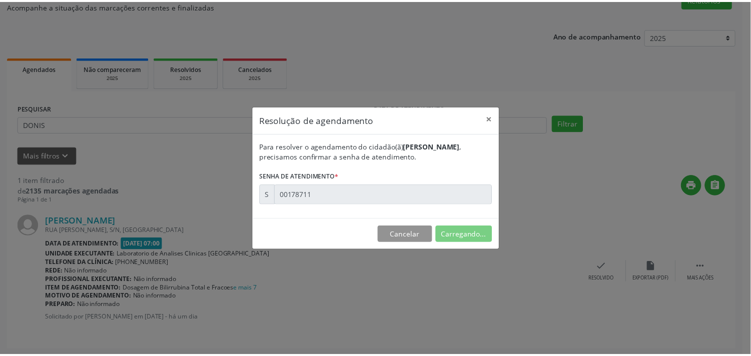
scroll to position [0, 0]
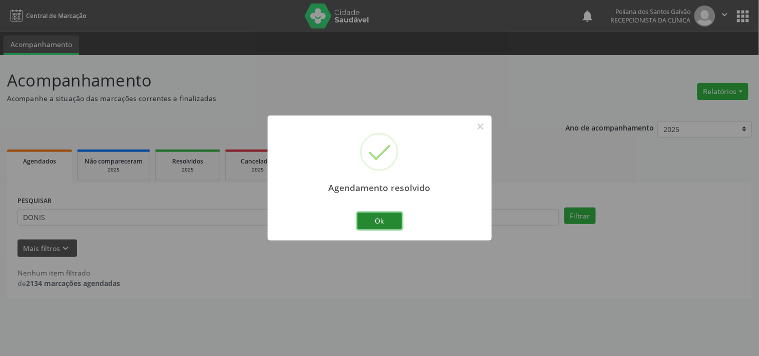
click at [392, 220] on button "Ok" at bounding box center [379, 221] width 45 height 17
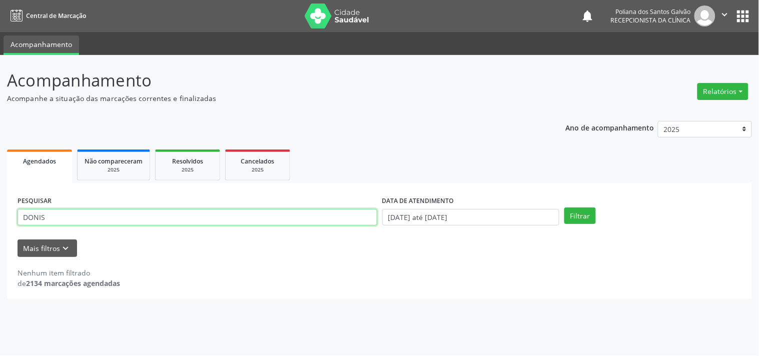
drag, startPoint x: 323, startPoint y: 217, endPoint x: 0, endPoint y: 84, distance: 349.5
click at [0, 91] on div "Acompanhamento Acompanhe a situação das marcações correntes e finalizadas Relat…" at bounding box center [379, 205] width 759 height 301
type input "[PERSON_NAME]"
click at [564, 208] on button "Filtrar" at bounding box center [580, 216] width 32 height 17
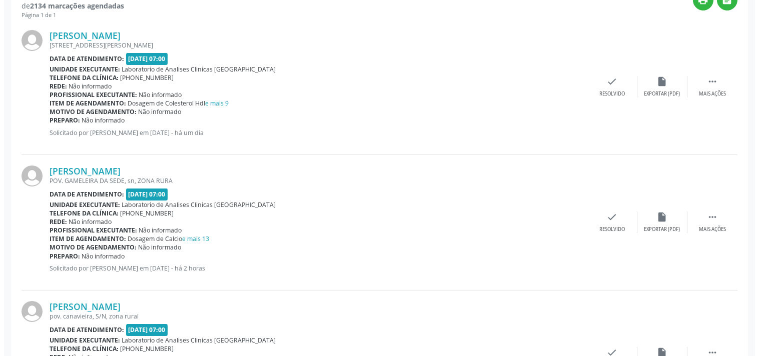
scroll to position [222, 0]
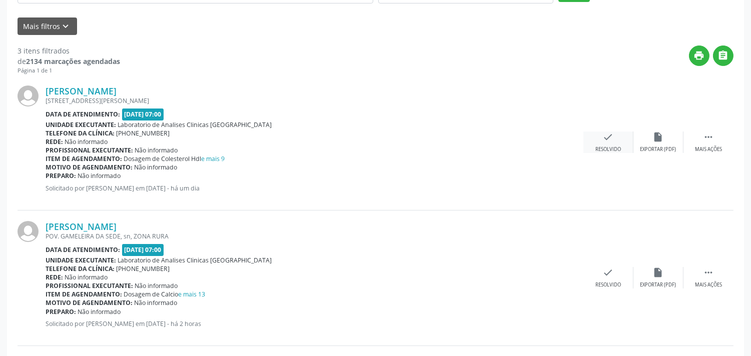
click at [607, 137] on icon "check" at bounding box center [608, 137] width 11 height 11
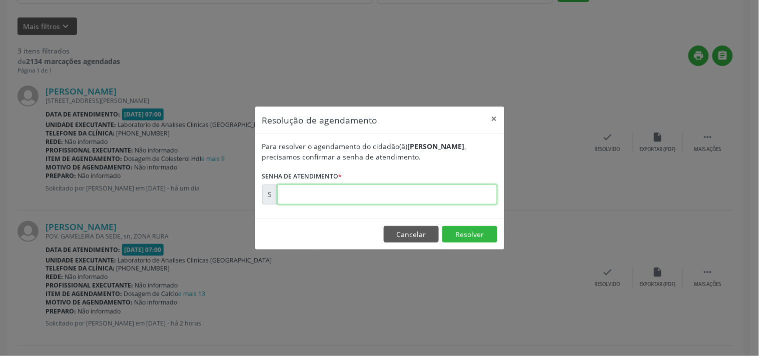
click at [465, 187] on input "text" at bounding box center [387, 195] width 220 height 20
type input "00178700"
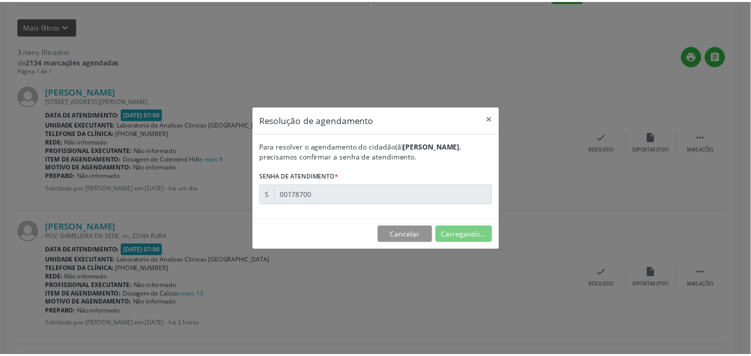
scroll to position [0, 0]
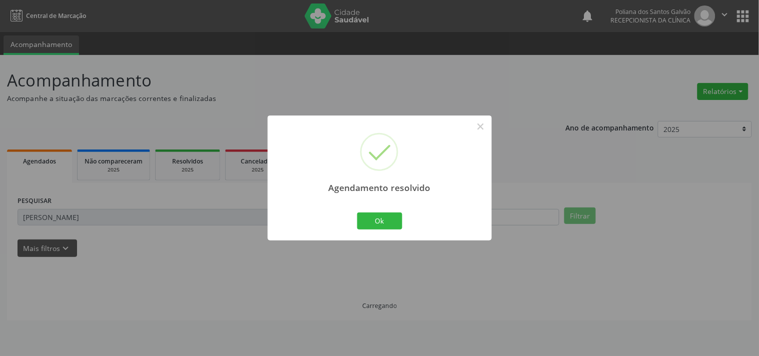
click at [406, 221] on div "Agendamento resolvido × Ok Cancel" at bounding box center [380, 178] width 224 height 125
click at [386, 221] on button "Ok" at bounding box center [379, 221] width 45 height 17
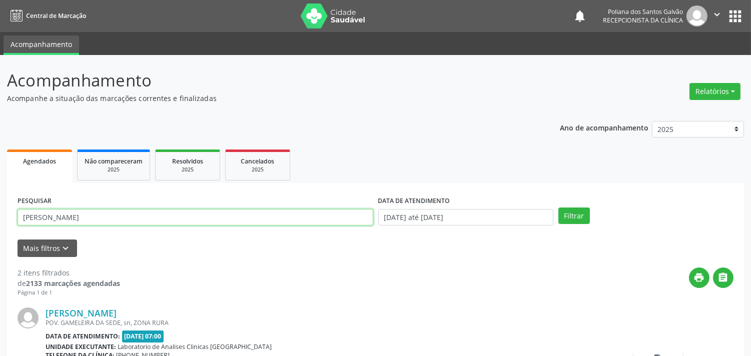
drag, startPoint x: 248, startPoint y: 221, endPoint x: 236, endPoint y: 221, distance: 12.5
click at [236, 221] on input "[PERSON_NAME]" at bounding box center [196, 217] width 356 height 17
drag, startPoint x: 206, startPoint y: 221, endPoint x: 0, endPoint y: 176, distance: 211.0
click at [0, 176] on div "Acompanhamento Acompanhe a situação das marcações correntes e finalizadas Relat…" at bounding box center [375, 320] width 751 height 530
type input "ALZI"
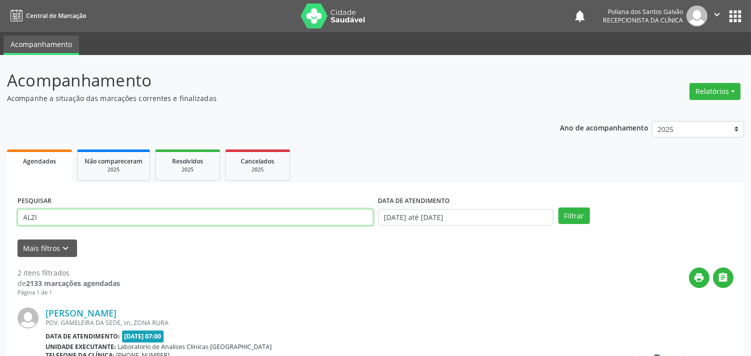
click at [558, 208] on button "Filtrar" at bounding box center [574, 216] width 32 height 17
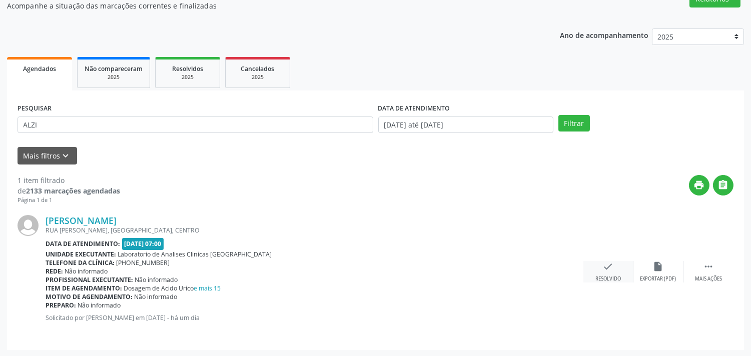
click at [592, 262] on div "check Resolvido" at bounding box center [608, 272] width 50 height 22
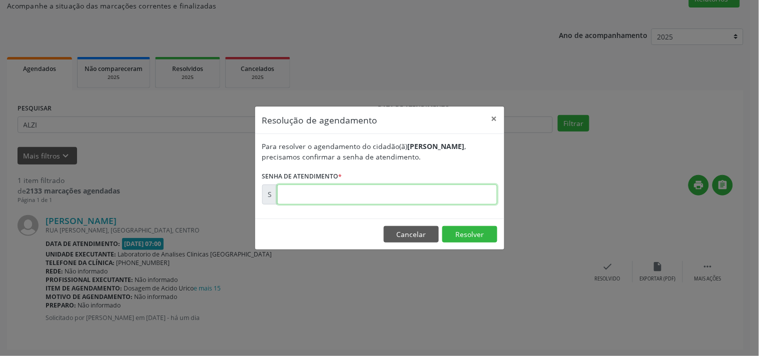
click at [432, 191] on input "text" at bounding box center [387, 195] width 220 height 20
type input "00000000"
click at [411, 238] on button "Cancelar" at bounding box center [411, 234] width 55 height 17
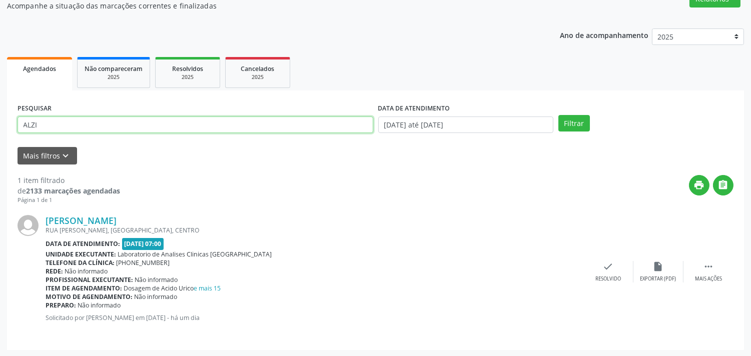
drag, startPoint x: 236, startPoint y: 118, endPoint x: 0, endPoint y: 61, distance: 242.8
click at [0, 62] on div "Acompanhamento Acompanhe a situação das marcações correntes e finalizadas Relat…" at bounding box center [375, 159] width 751 height 395
type input "REGINA"
click at [558, 115] on button "Filtrar" at bounding box center [574, 123] width 32 height 17
click at [604, 270] on icon "check" at bounding box center [608, 266] width 11 height 11
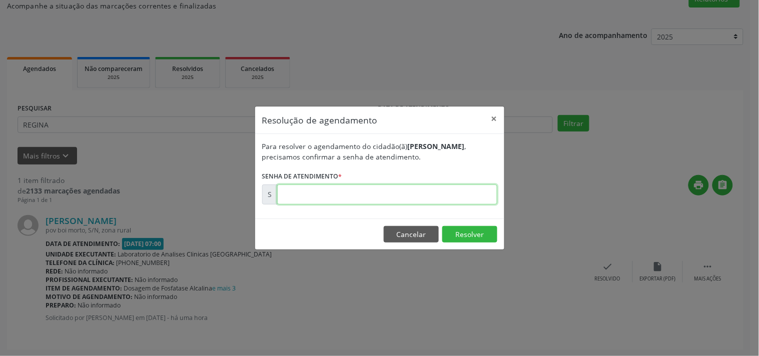
drag, startPoint x: 604, startPoint y: 270, endPoint x: 456, endPoint y: 193, distance: 166.7
click at [456, 193] on input "text" at bounding box center [387, 195] width 220 height 20
type input "00178944"
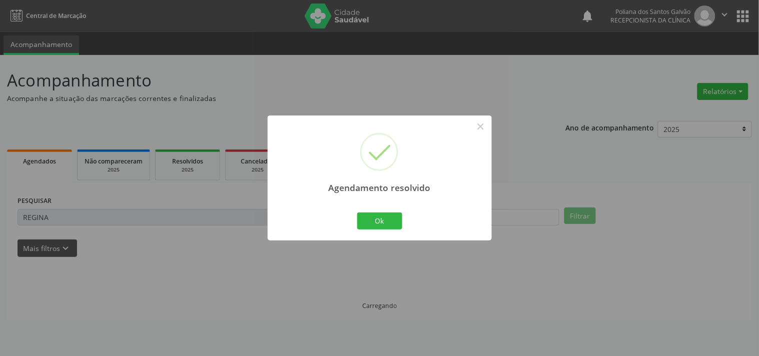
scroll to position [0, 0]
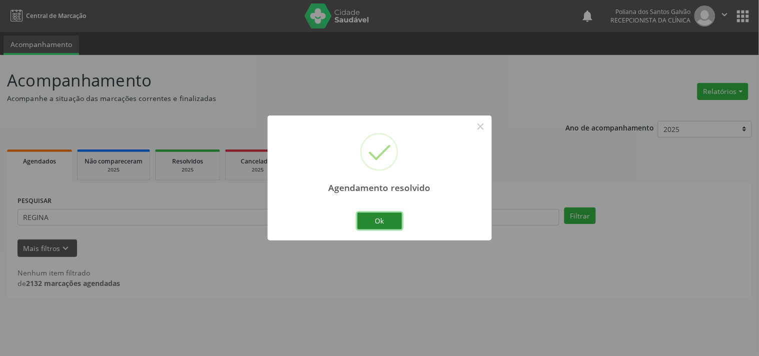
click at [372, 221] on button "Ok" at bounding box center [379, 221] width 45 height 17
